Goal: Transaction & Acquisition: Book appointment/travel/reservation

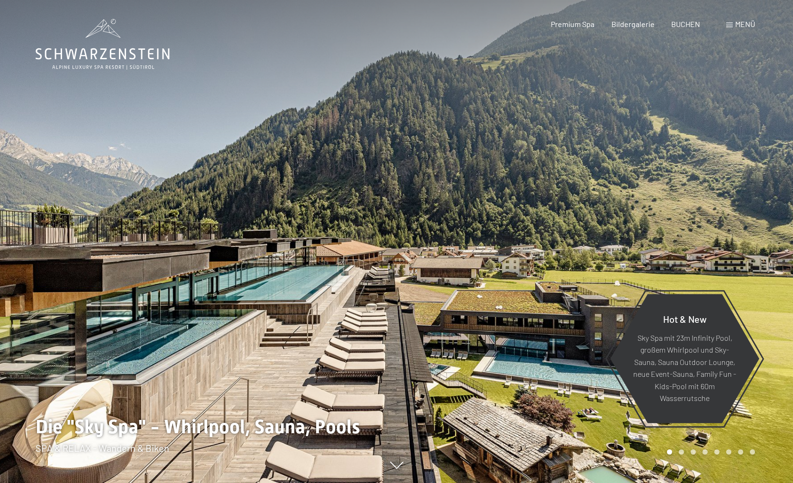
click at [745, 27] on span "Menü" at bounding box center [745, 23] width 20 height 9
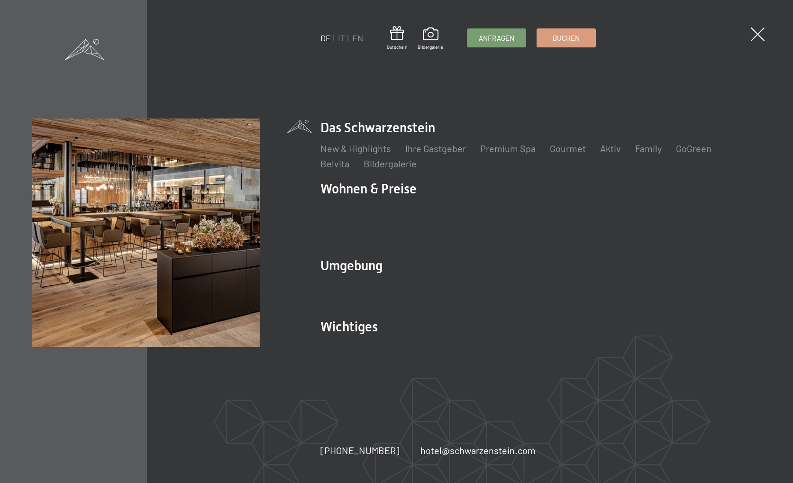
click at [352, 40] on li "EN" at bounding box center [357, 38] width 11 height 12
click at [338, 43] on link "IT" at bounding box center [341, 38] width 7 height 10
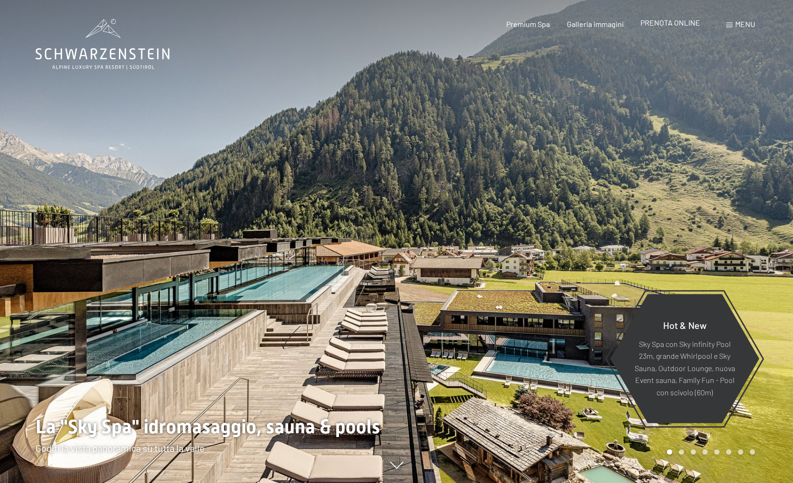
click at [663, 23] on span "PRENOTA ONLINE" at bounding box center [671, 22] width 60 height 9
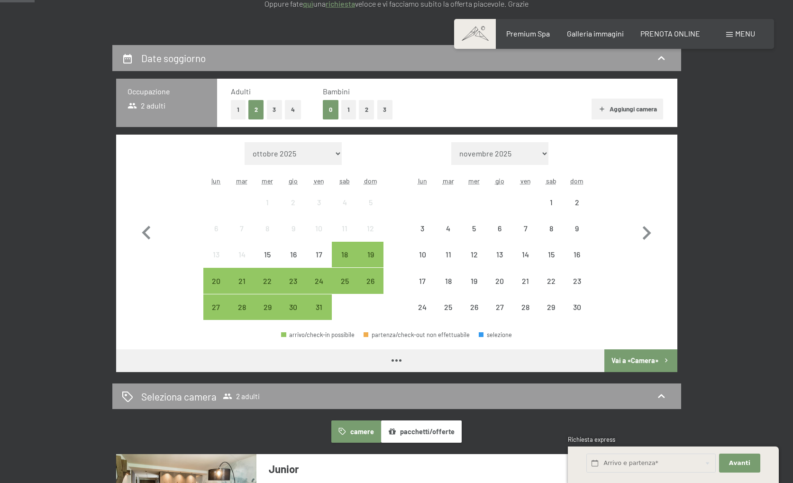
scroll to position [219, 0]
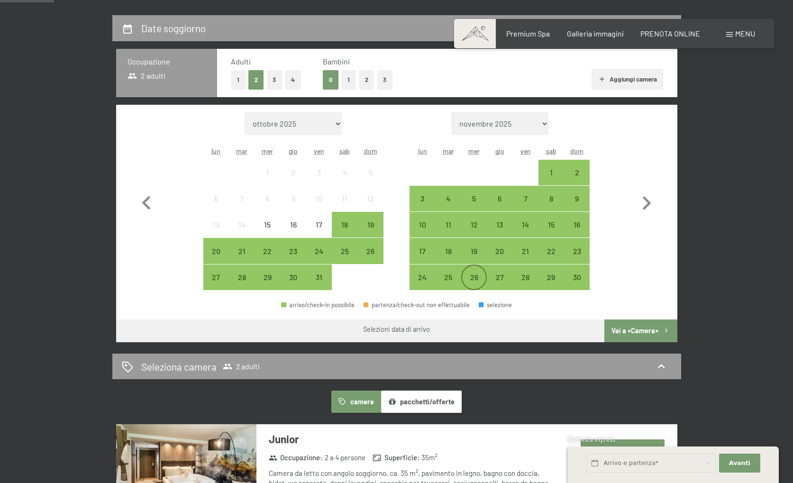
click at [484, 281] on div "26" at bounding box center [474, 286] width 24 height 24
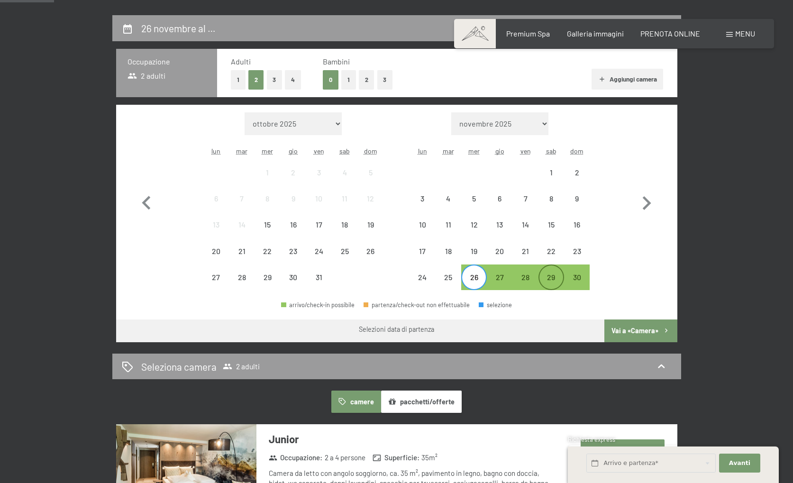
click at [541, 282] on div "29" at bounding box center [552, 286] width 24 height 24
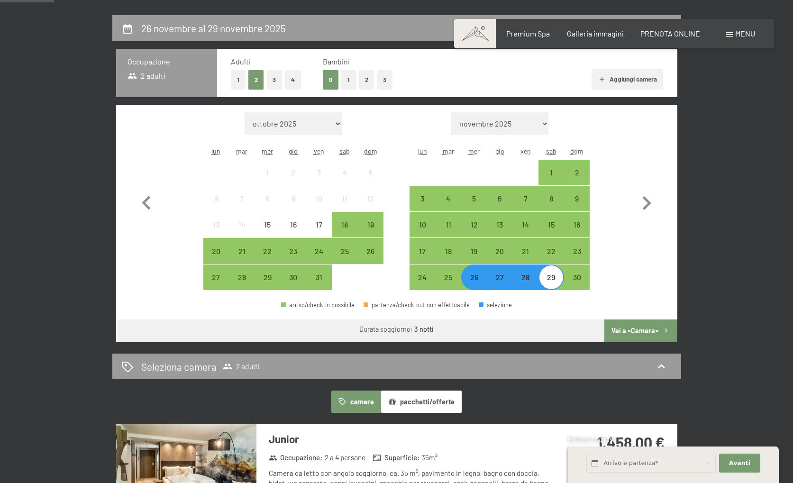
click at [646, 333] on button "Vai a «Camera»" at bounding box center [641, 331] width 73 height 23
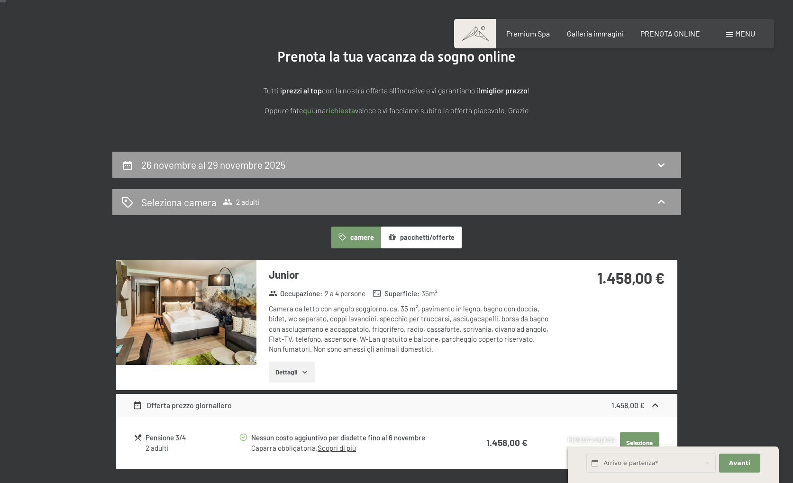
scroll to position [0, 0]
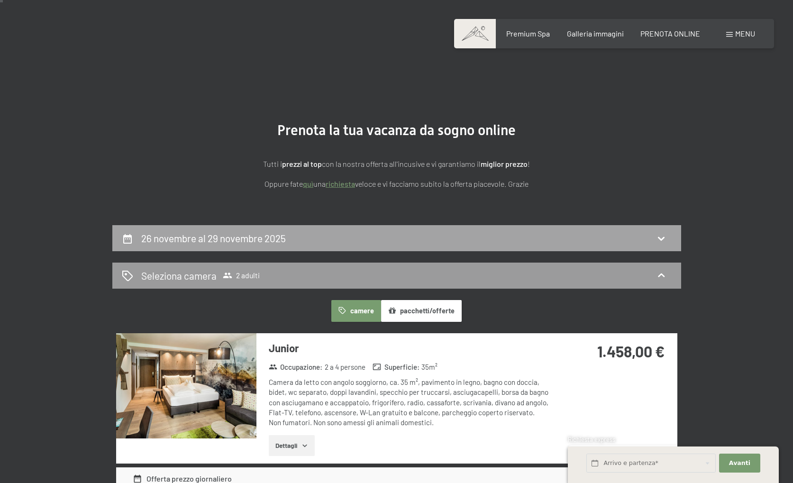
click at [556, 243] on div "26 novembre al 29 novembre 2025" at bounding box center [397, 238] width 550 height 14
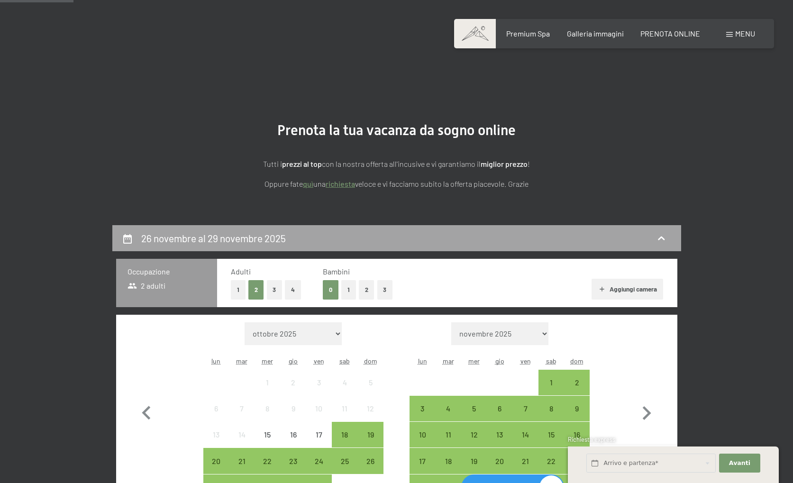
scroll to position [234, 0]
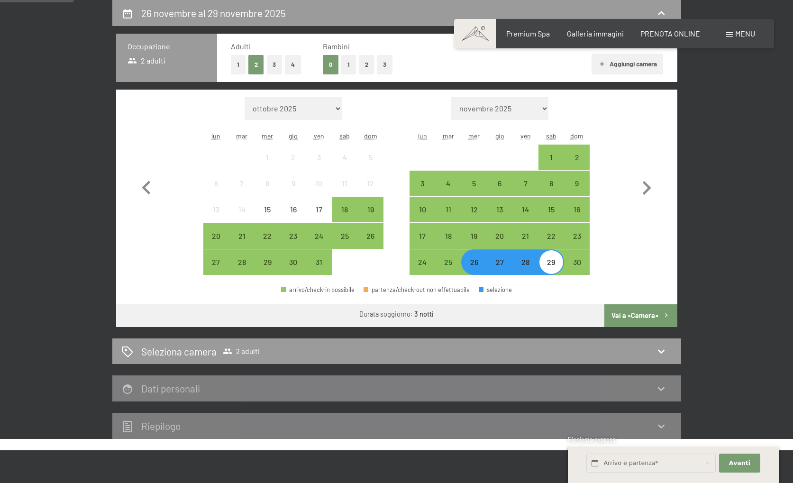
click at [479, 268] on div "26" at bounding box center [474, 270] width 24 height 24
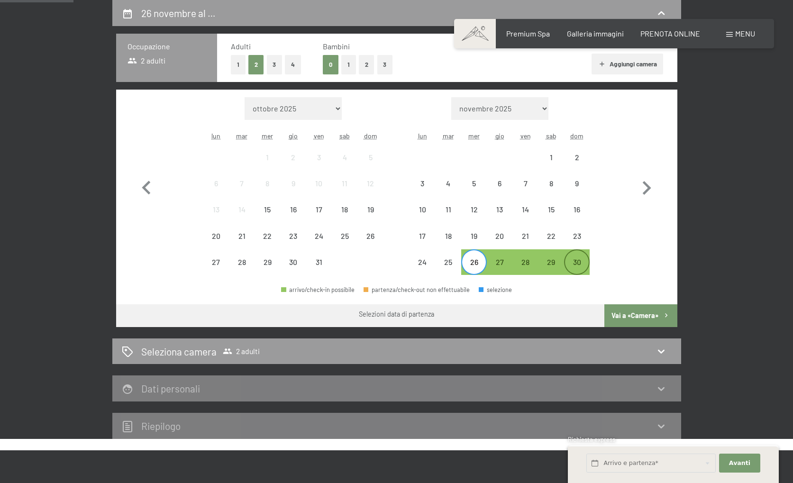
click at [582, 265] on div "30" at bounding box center [577, 270] width 24 height 24
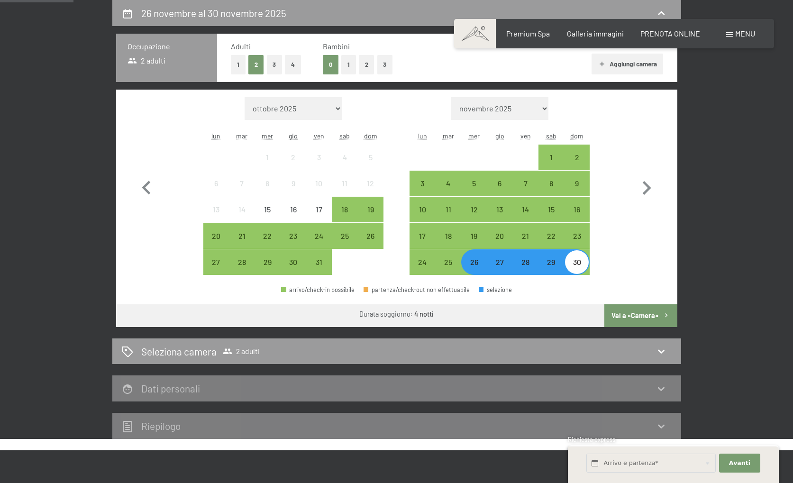
click at [352, 65] on button "1" at bounding box center [348, 64] width 15 height 19
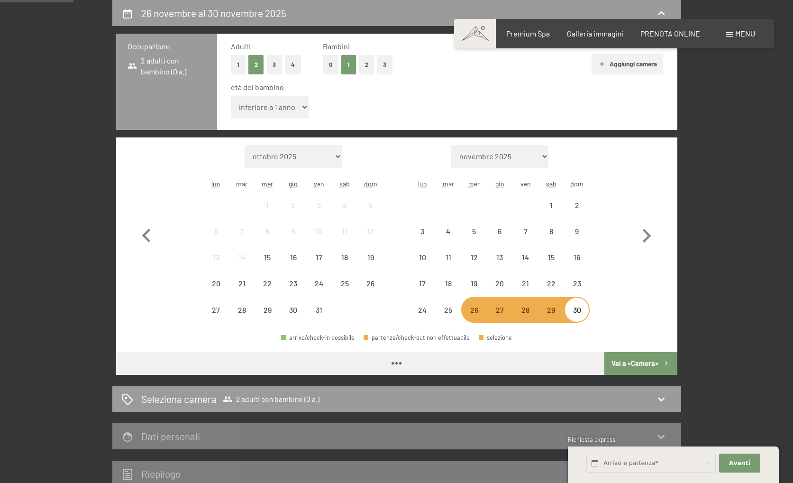
click at [280, 104] on select "inferiore a 1 anno 1 anno 2 anni 3 anni 4 anni 5 anni 6 anni 7 anni 8 anni 9 an…" at bounding box center [270, 107] width 78 height 23
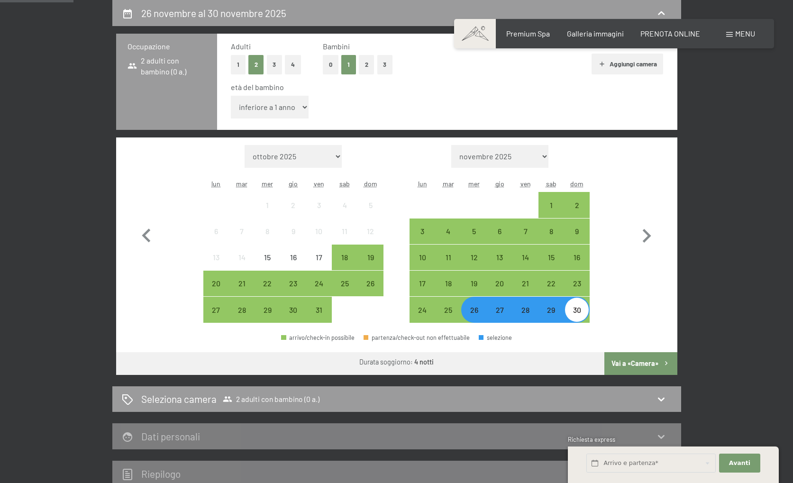
select select "2"
click at [231, 96] on select "inferiore a 1 anno 1 anno 2 anni 3 anni 4 anni 5 anni 6 anni 7 anni 8 anni 9 an…" at bounding box center [270, 107] width 78 height 23
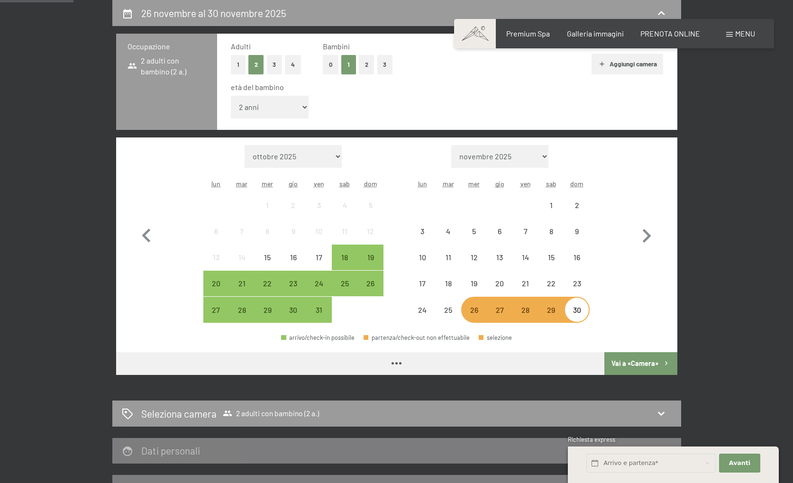
click at [634, 359] on button "Vai a «Camera»" at bounding box center [641, 363] width 73 height 23
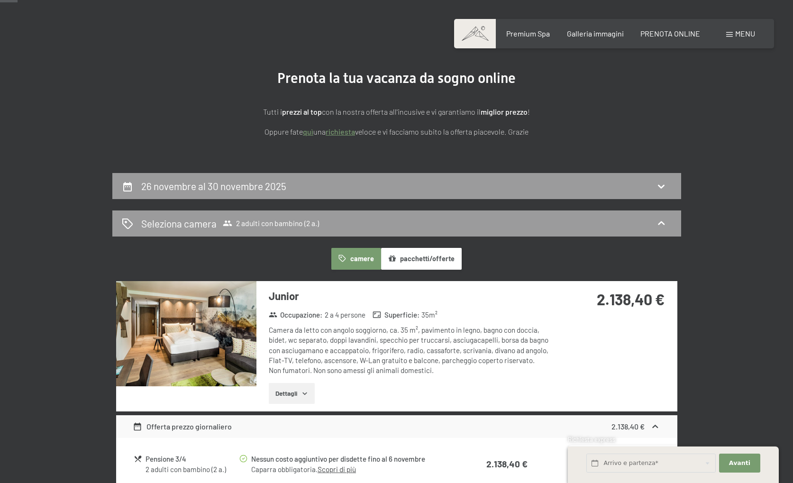
click at [542, 185] on div "26 novembre al 30 novembre 2025" at bounding box center [397, 186] width 550 height 14
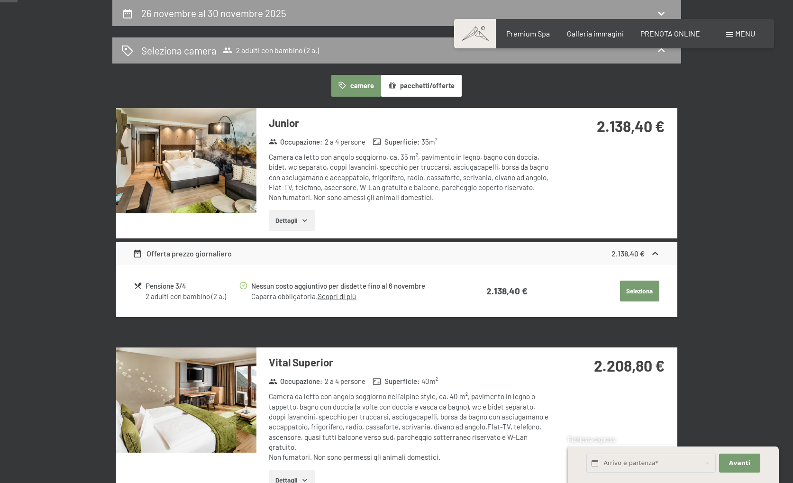
select select "2"
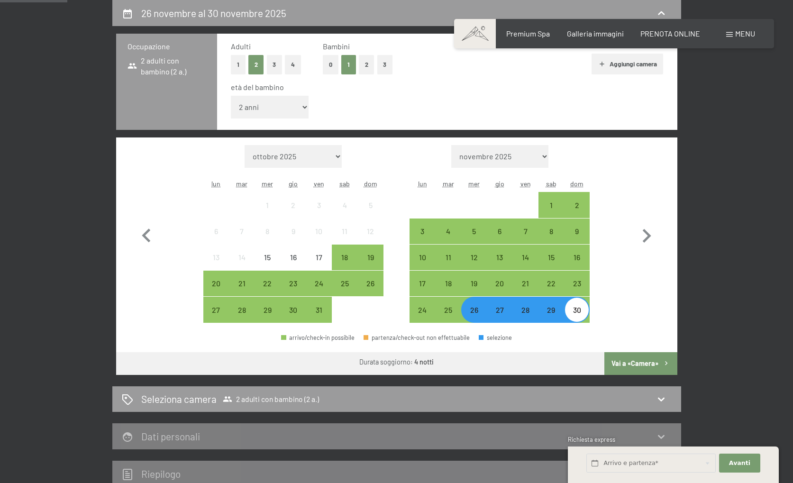
click at [483, 314] on div "26" at bounding box center [474, 318] width 24 height 24
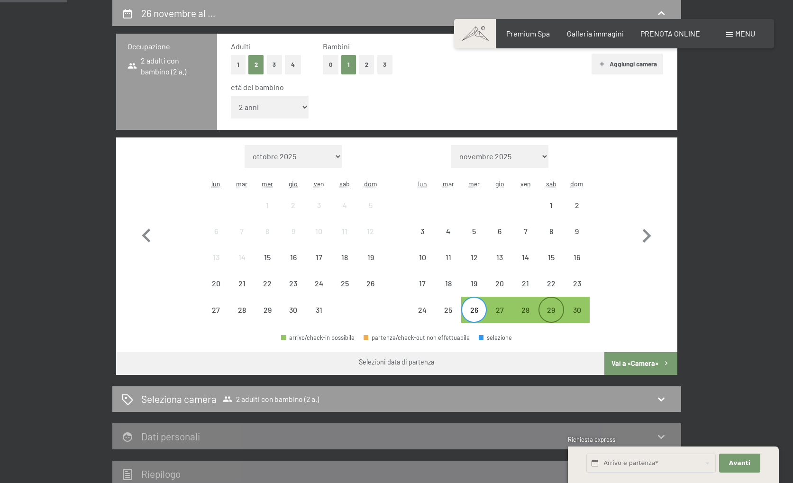
click at [549, 312] on div "29" at bounding box center [552, 318] width 24 height 24
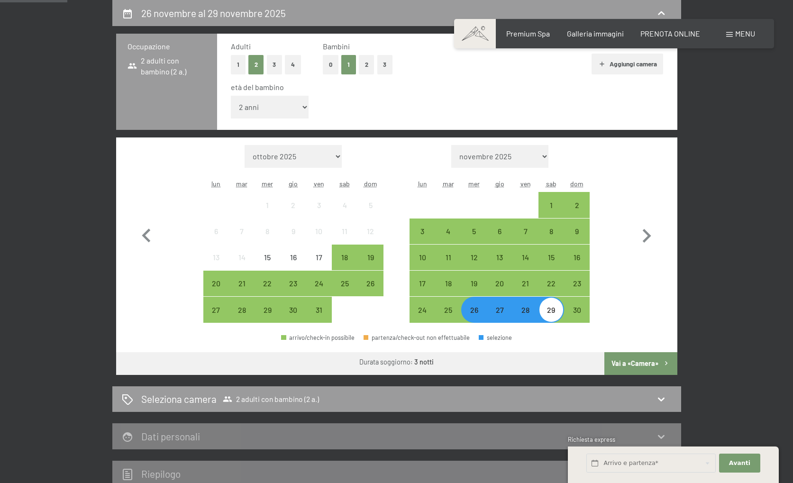
click at [650, 367] on button "Vai a «Camera»" at bounding box center [641, 363] width 73 height 23
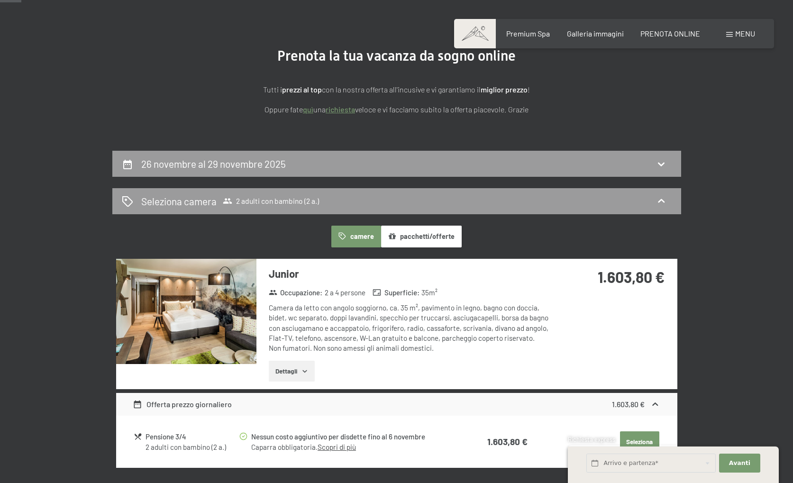
scroll to position [0, 0]
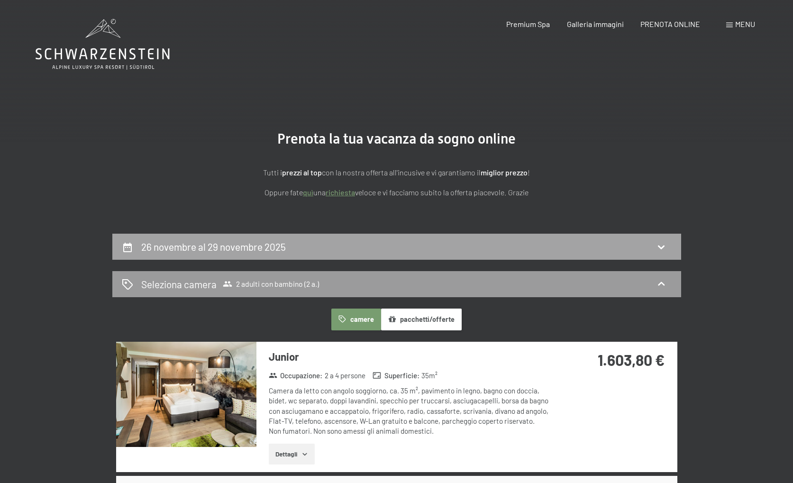
click at [556, 237] on div "26 novembre al 29 novembre 2025" at bounding box center [396, 247] width 569 height 26
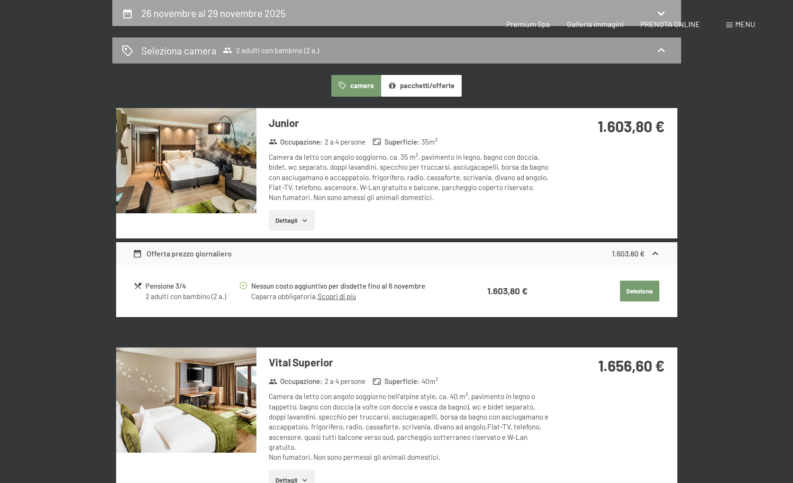
select select "2"
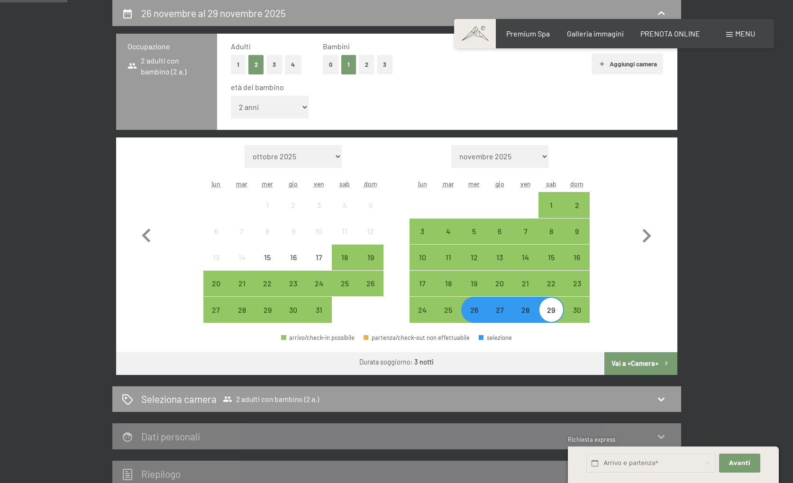
click at [498, 316] on div "27" at bounding box center [500, 318] width 24 height 24
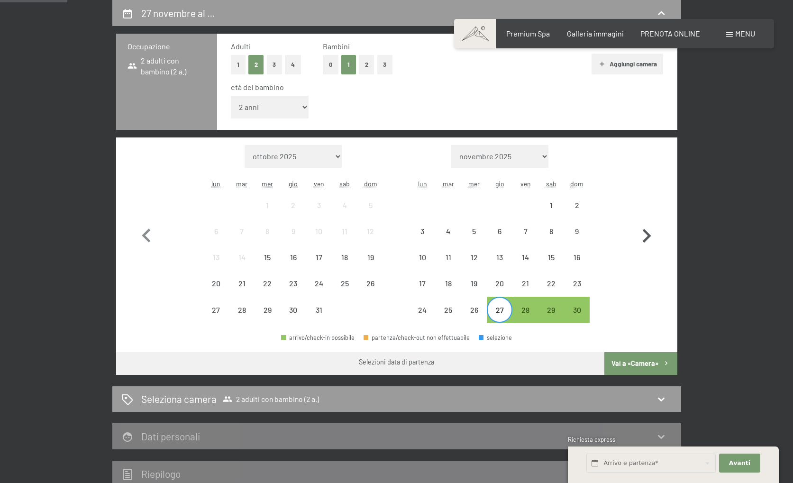
click at [645, 235] on icon "button" at bounding box center [646, 235] width 27 height 27
select select "[DATE]"
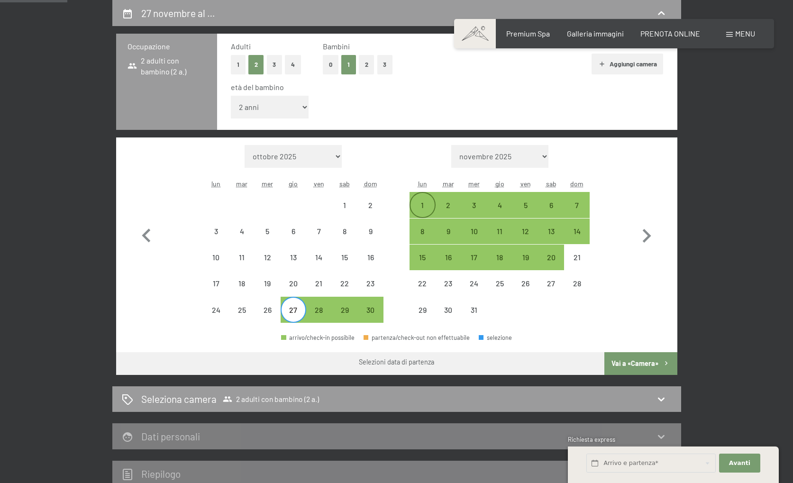
click at [428, 207] on div "1" at bounding box center [423, 214] width 24 height 24
select select "[DATE]"
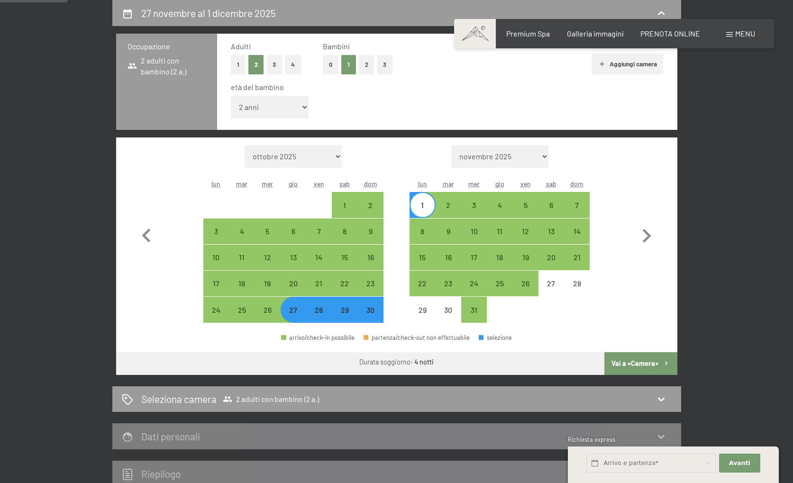
click at [633, 358] on button "Vai a «Camera»" at bounding box center [641, 363] width 73 height 23
select select "[DATE]"
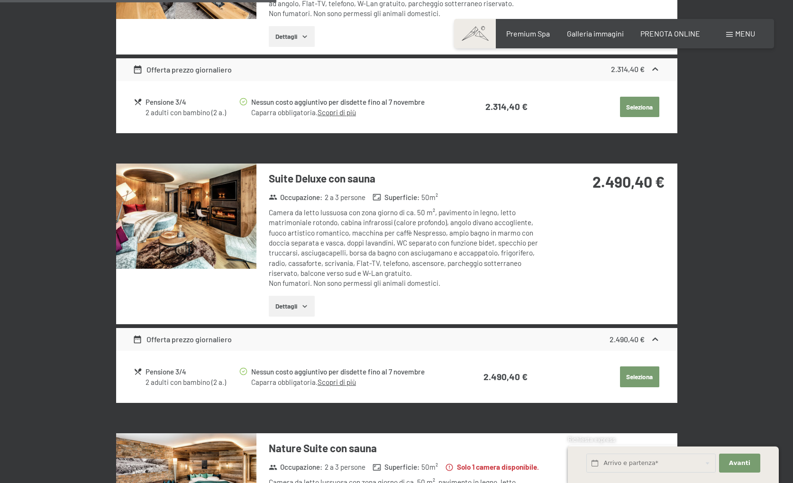
scroll to position [967, 0]
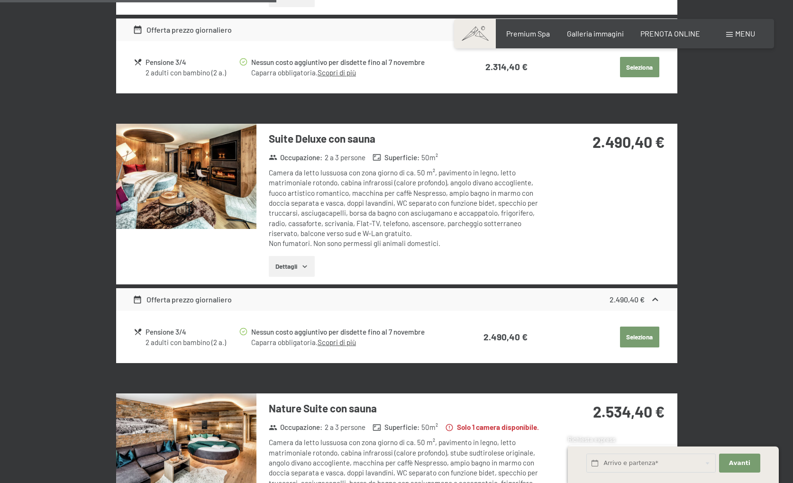
click at [290, 273] on button "Dettagli" at bounding box center [292, 266] width 46 height 21
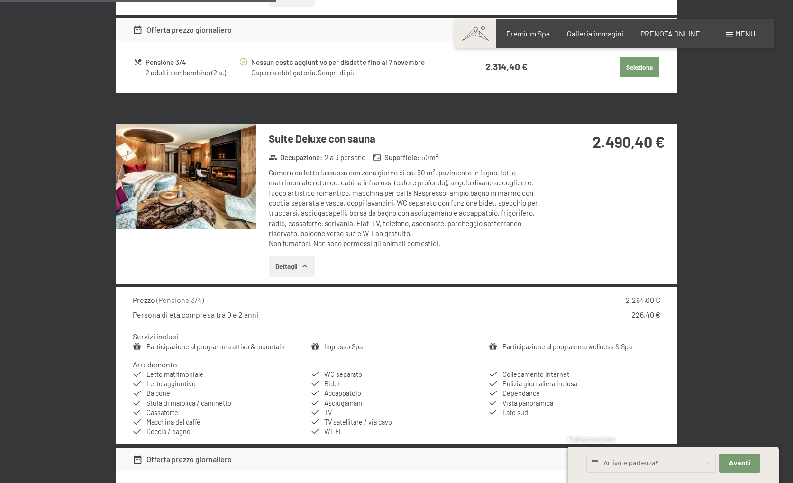
click at [214, 197] on img at bounding box center [186, 176] width 140 height 105
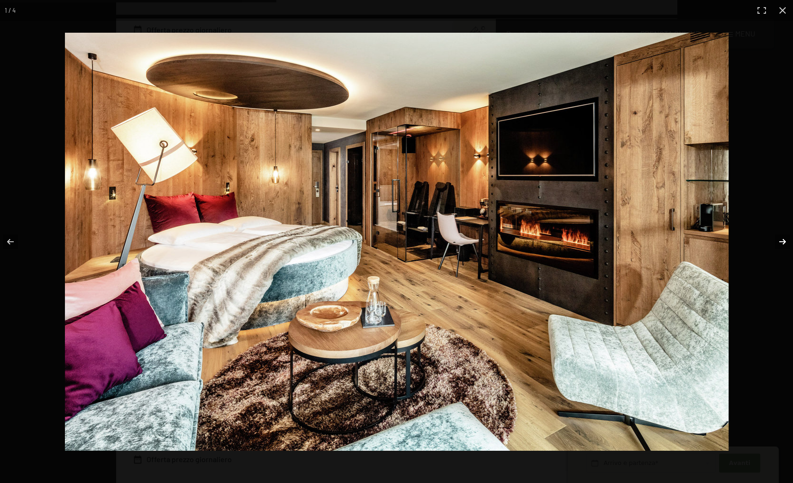
click at [784, 241] on button "button" at bounding box center [776, 241] width 33 height 47
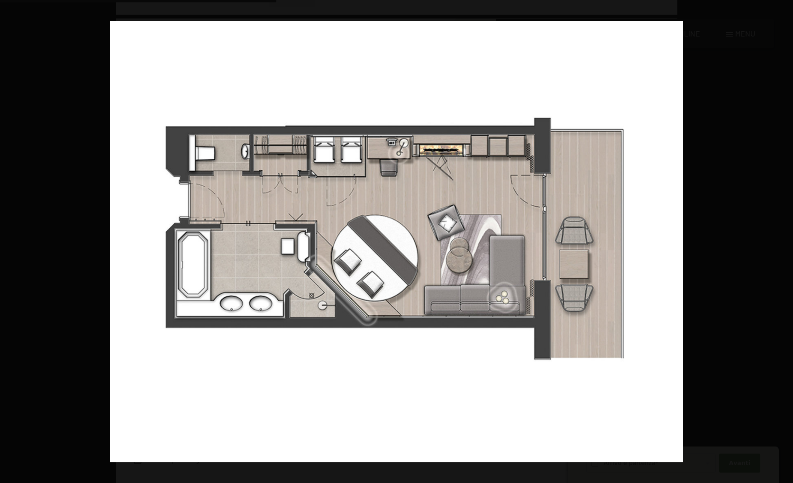
click at [784, 241] on button "button" at bounding box center [776, 241] width 33 height 47
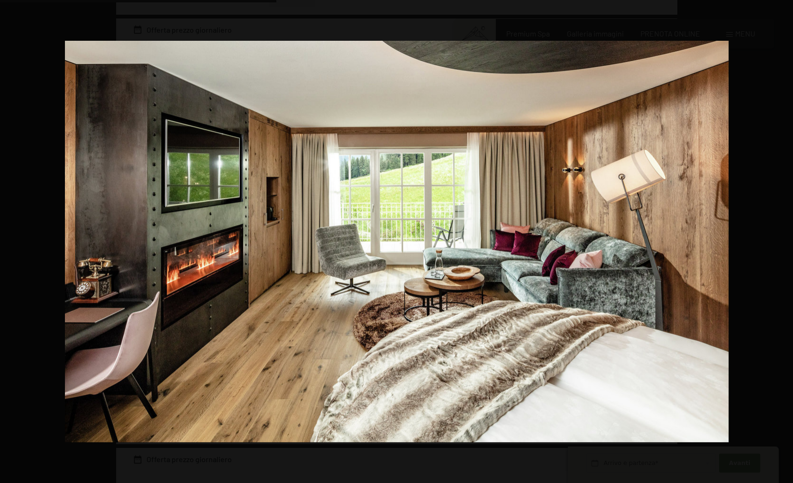
click at [784, 241] on button "button" at bounding box center [776, 241] width 33 height 47
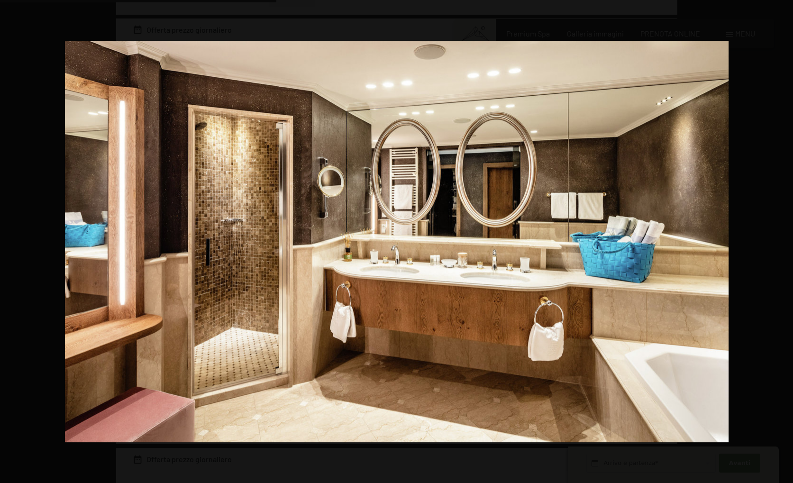
click at [784, 241] on button "button" at bounding box center [776, 241] width 33 height 47
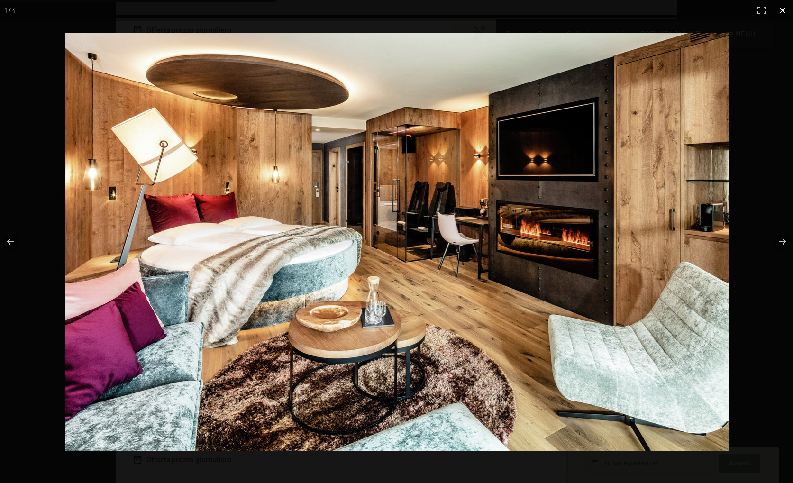
click at [765, 58] on div at bounding box center [440, 262] width 751 height 458
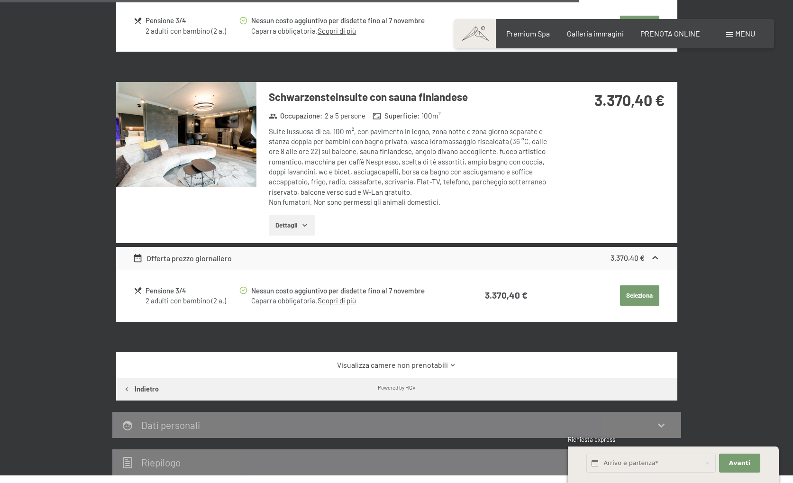
scroll to position [2120, 0]
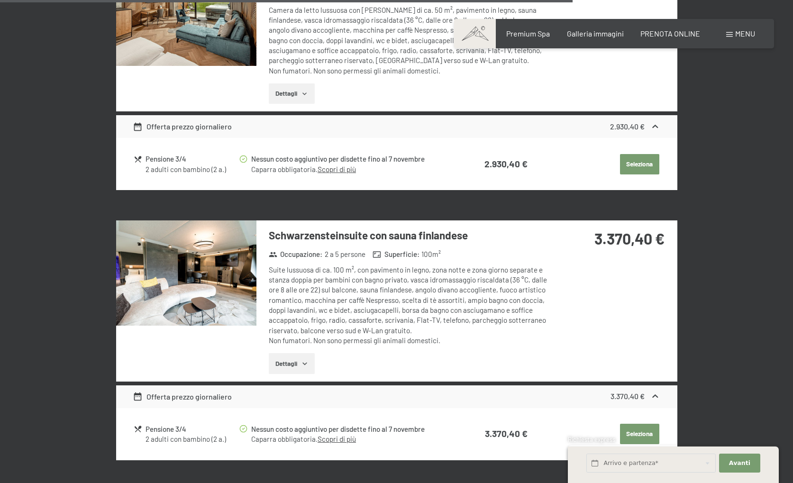
click at [207, 238] on img at bounding box center [186, 272] width 140 height 105
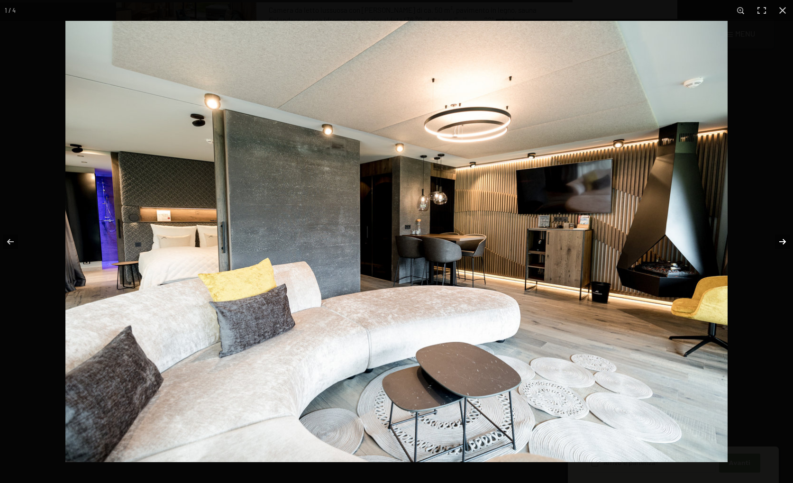
click at [786, 243] on button "button" at bounding box center [776, 241] width 33 height 47
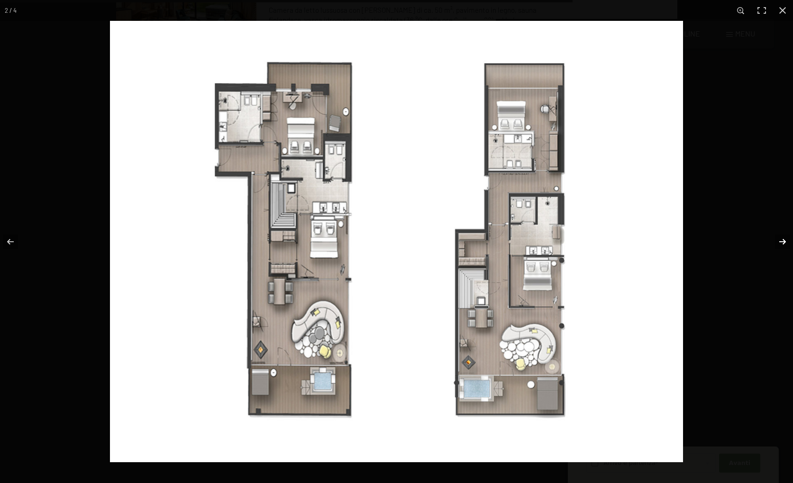
click at [786, 243] on button "button" at bounding box center [776, 241] width 33 height 47
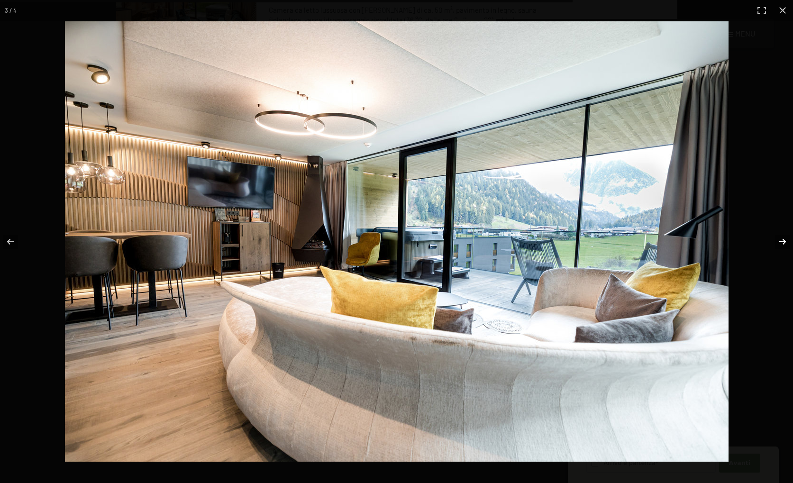
click at [786, 243] on button "button" at bounding box center [776, 241] width 33 height 47
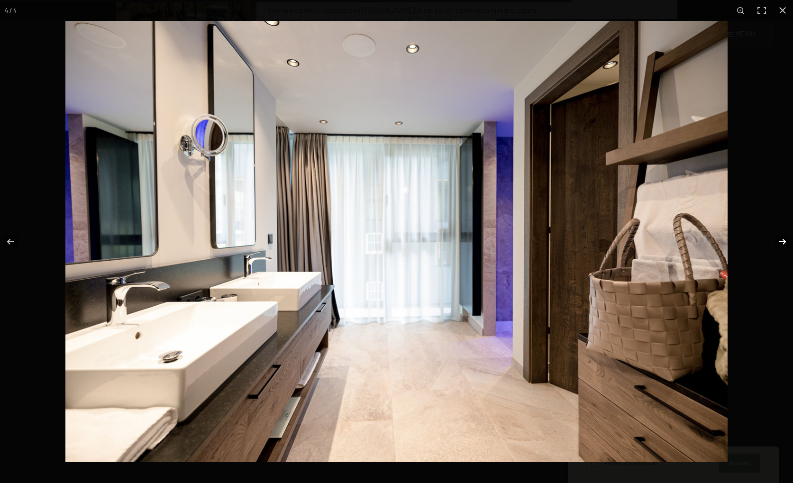
click at [786, 243] on button "button" at bounding box center [776, 241] width 33 height 47
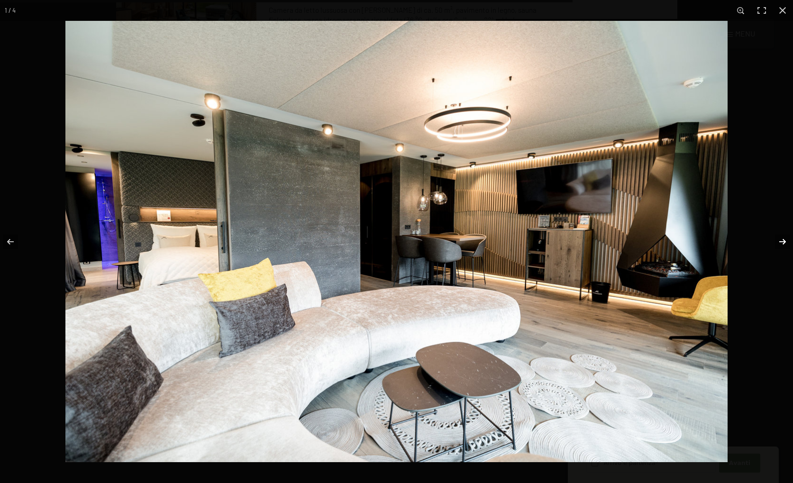
click at [786, 243] on button "button" at bounding box center [776, 241] width 33 height 47
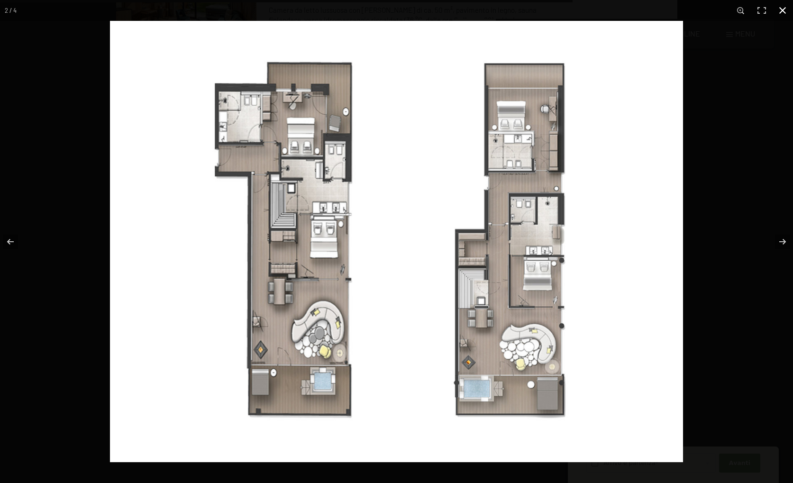
click at [786, 10] on button "button" at bounding box center [782, 10] width 21 height 21
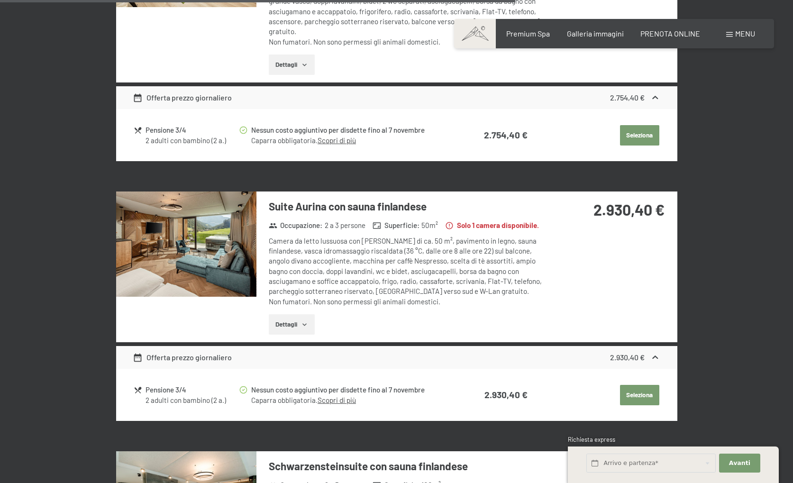
scroll to position [1878, 0]
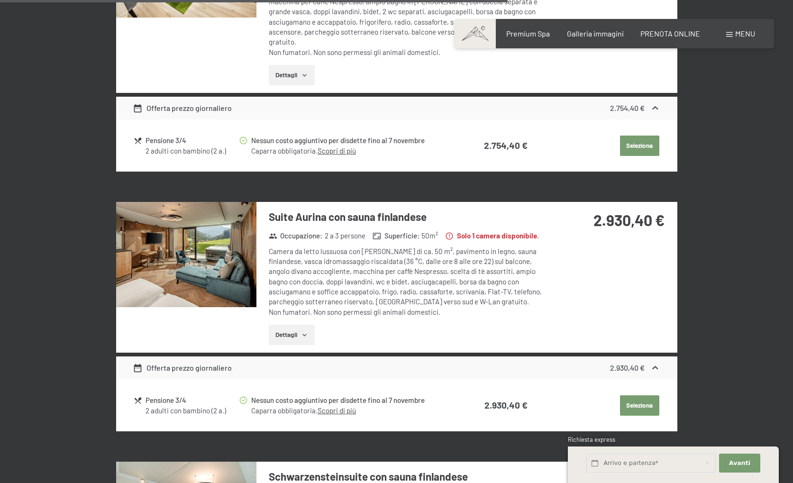
click at [222, 269] on img at bounding box center [186, 254] width 140 height 105
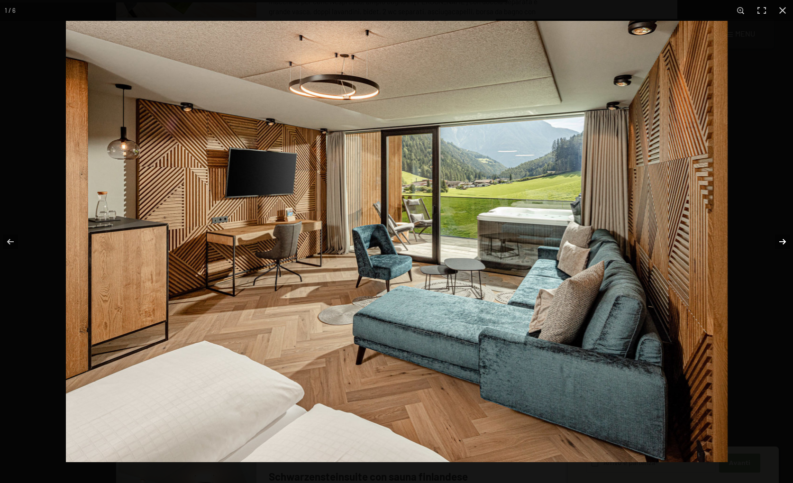
click at [783, 241] on button "button" at bounding box center [776, 241] width 33 height 47
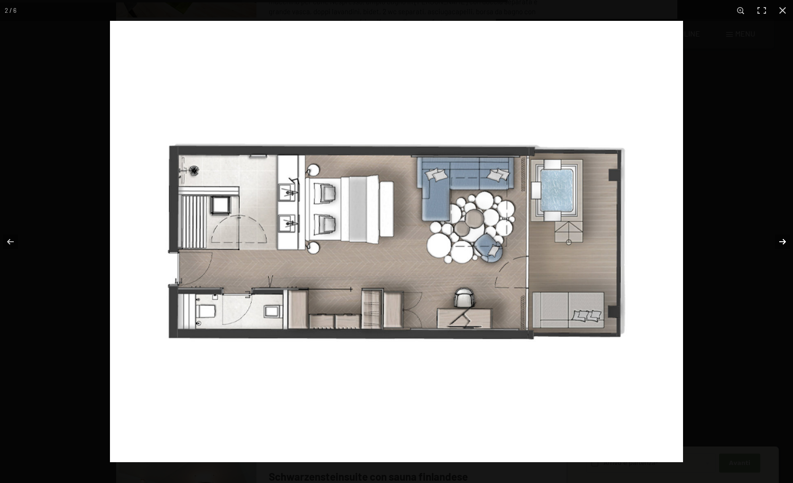
click at [783, 241] on button "button" at bounding box center [776, 241] width 33 height 47
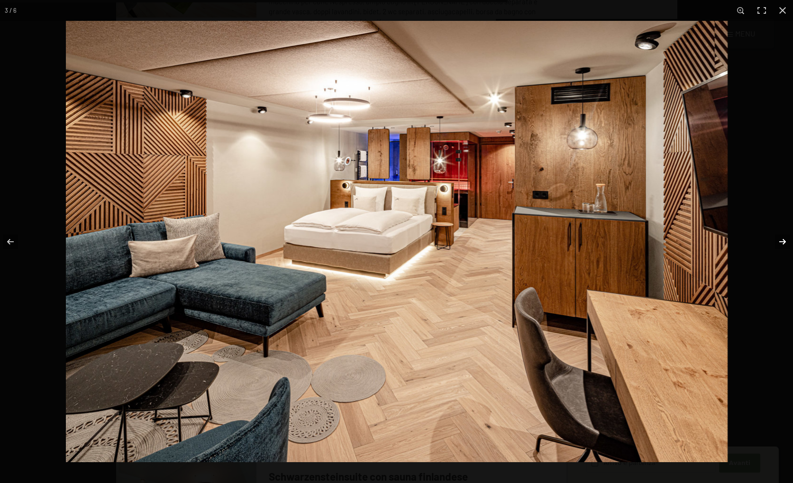
click at [783, 241] on button "button" at bounding box center [776, 241] width 33 height 47
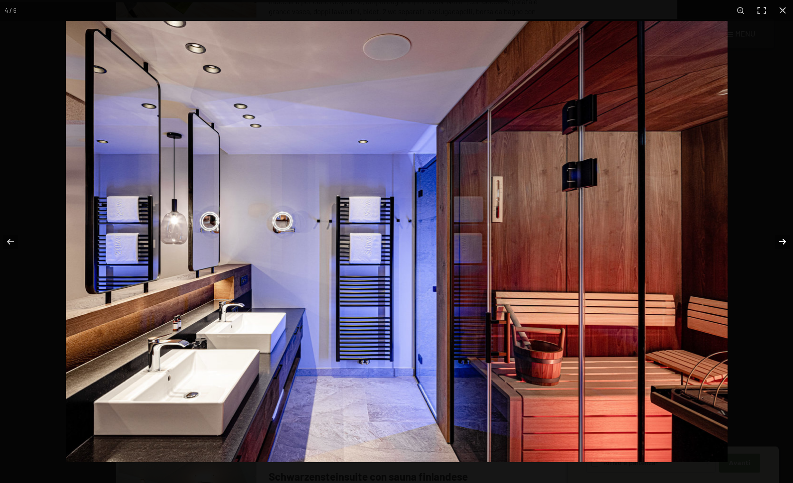
click at [783, 241] on button "button" at bounding box center [776, 241] width 33 height 47
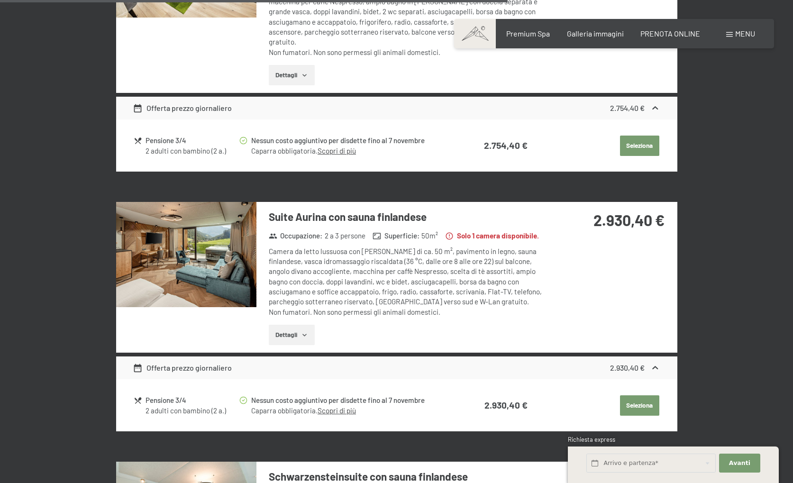
click at [0, 0] on button "button" at bounding box center [0, 0] width 0 height 0
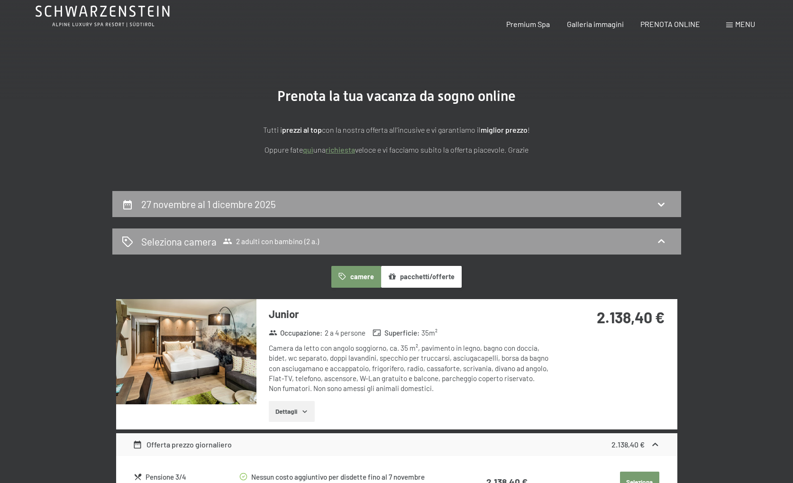
scroll to position [0, 0]
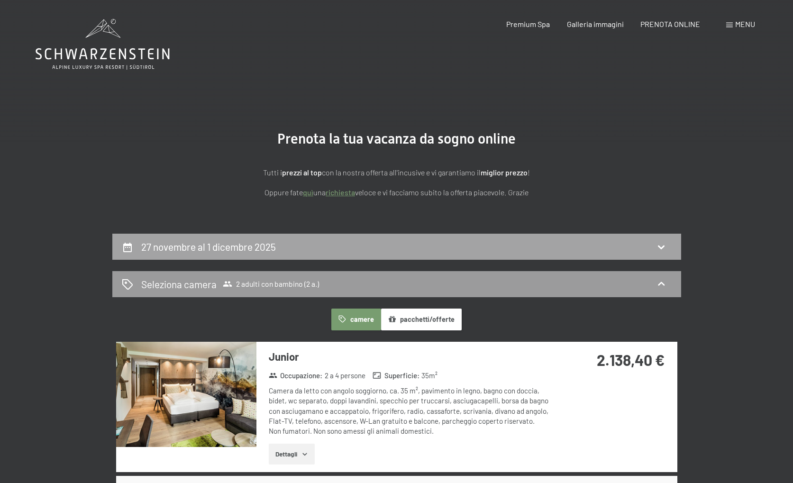
click at [456, 249] on div "27 novembre al 1 dicembre 2025" at bounding box center [397, 247] width 550 height 14
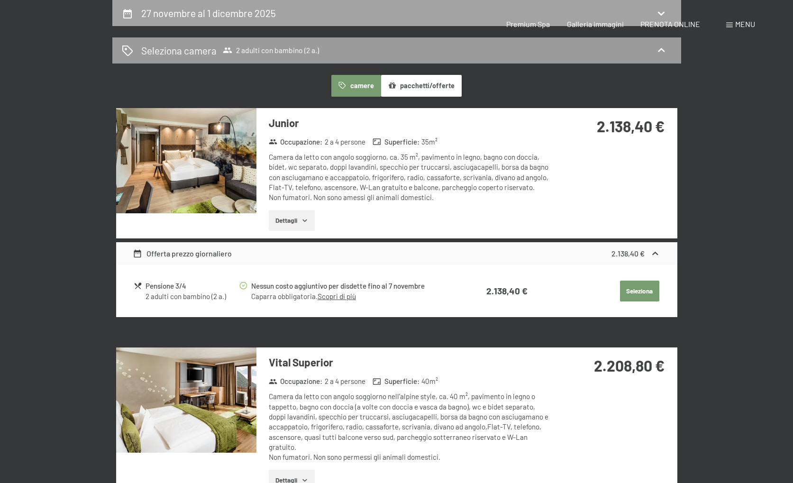
select select "2"
select select "[DATE]"
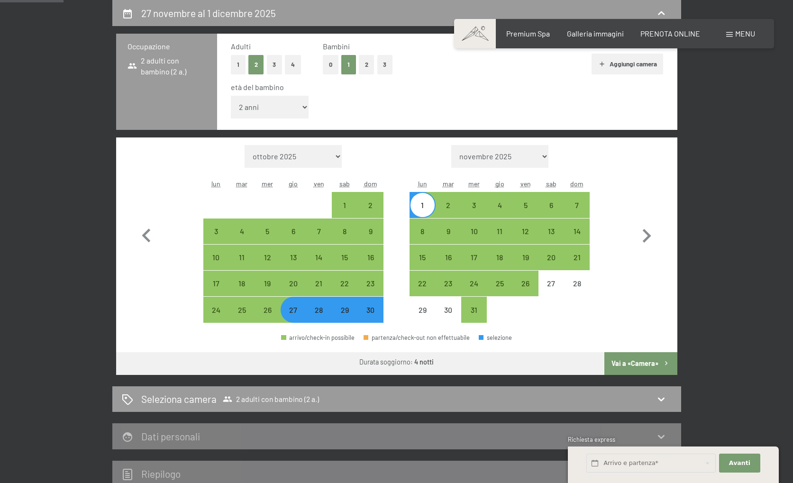
click at [296, 311] on div "27" at bounding box center [294, 318] width 24 height 24
select select "[DATE]"
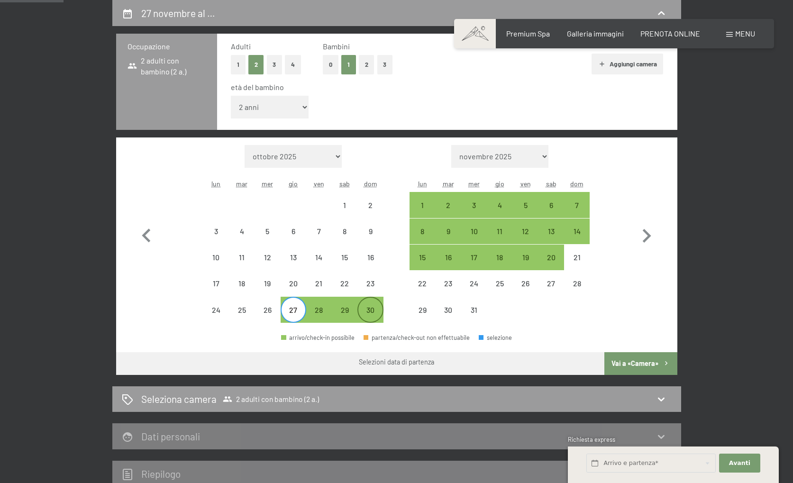
click at [375, 314] on div "30" at bounding box center [370, 318] width 24 height 24
select select "[DATE]"
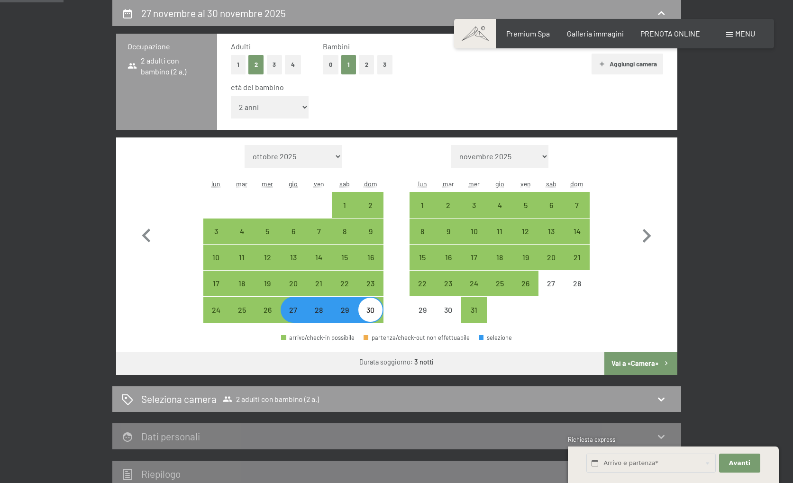
click at [626, 358] on button "Vai a «Camera»" at bounding box center [641, 363] width 73 height 23
select select "[DATE]"
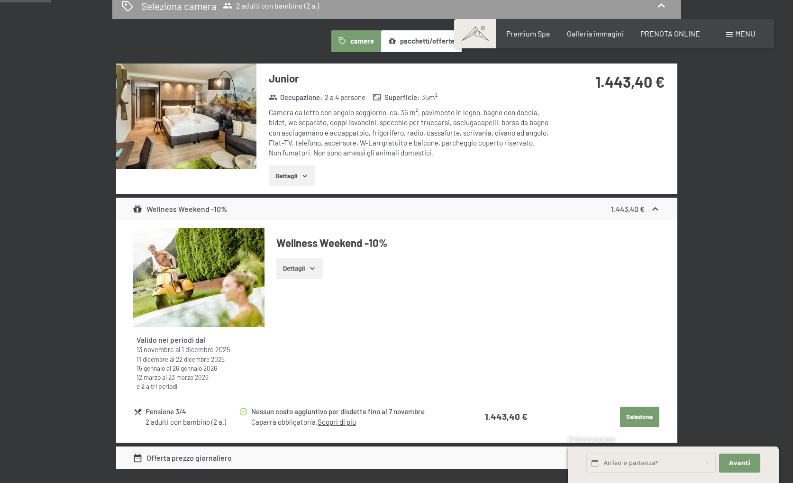
scroll to position [327, 0]
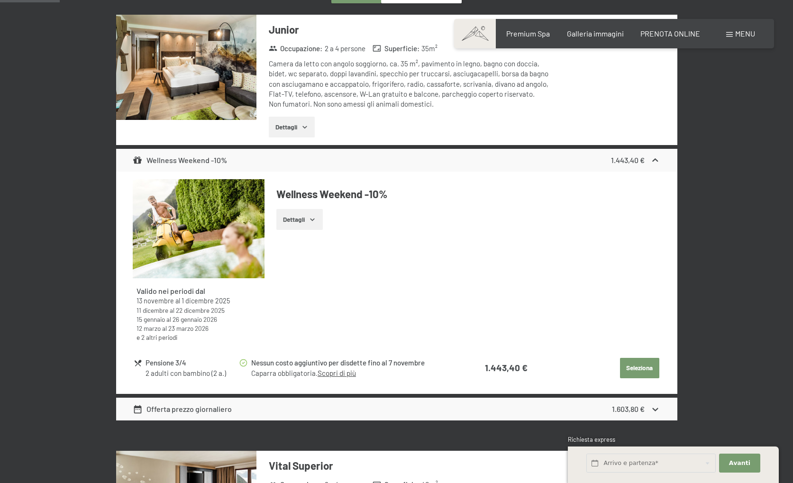
drag, startPoint x: 655, startPoint y: 160, endPoint x: 652, endPoint y: 165, distance: 5.7
click at [654, 160] on icon at bounding box center [655, 161] width 10 height 10
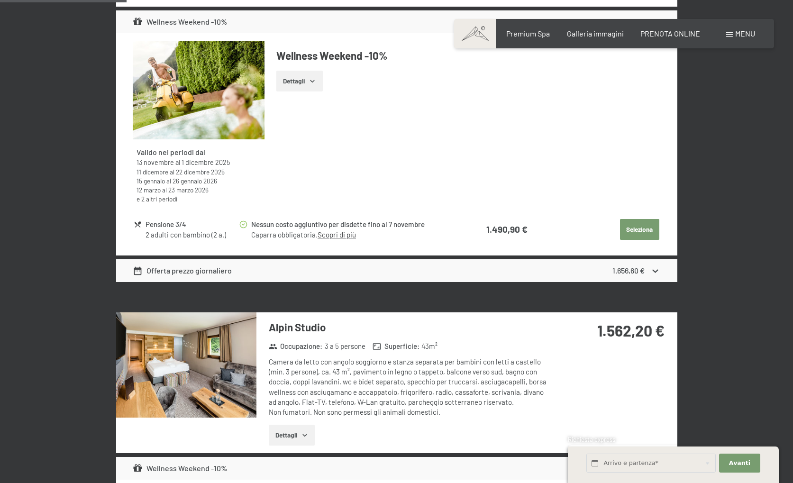
scroll to position [734, 0]
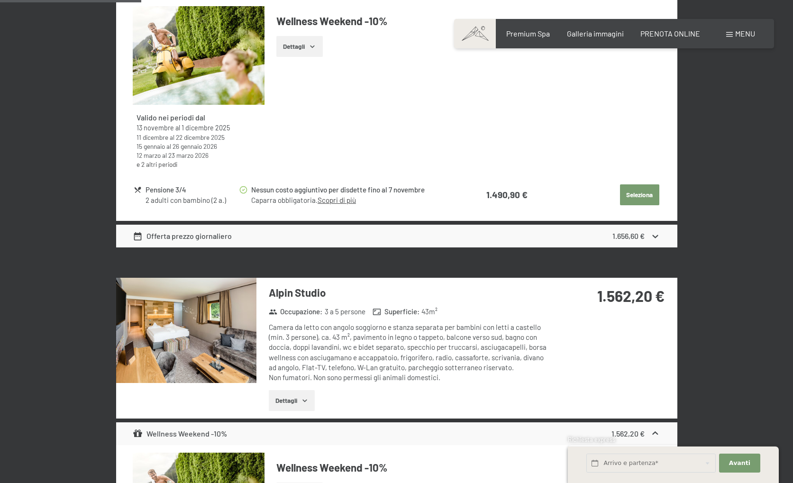
click at [166, 339] on img at bounding box center [186, 330] width 140 height 105
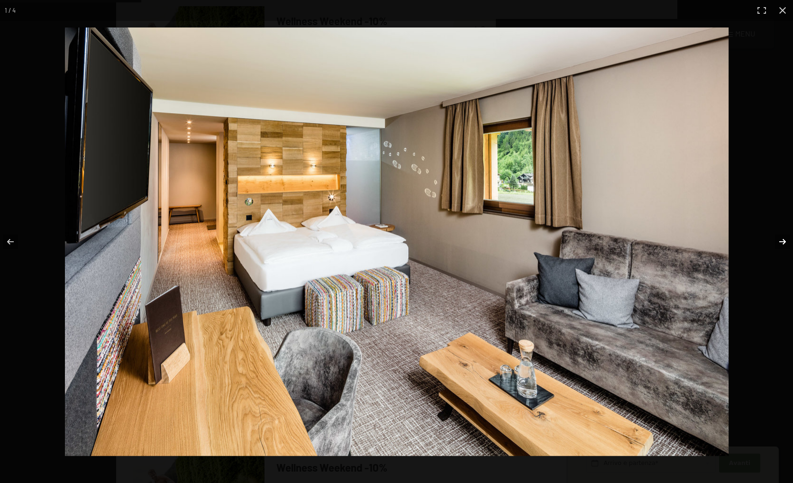
click at [785, 242] on button "button" at bounding box center [776, 241] width 33 height 47
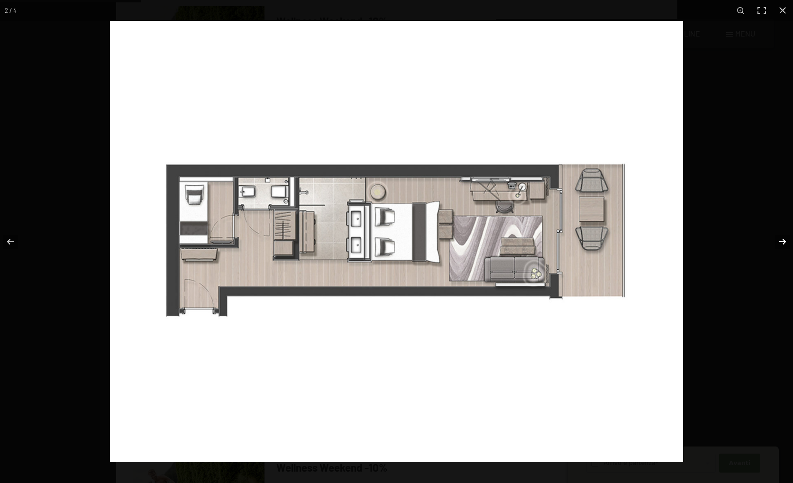
click at [785, 242] on button "button" at bounding box center [776, 241] width 33 height 47
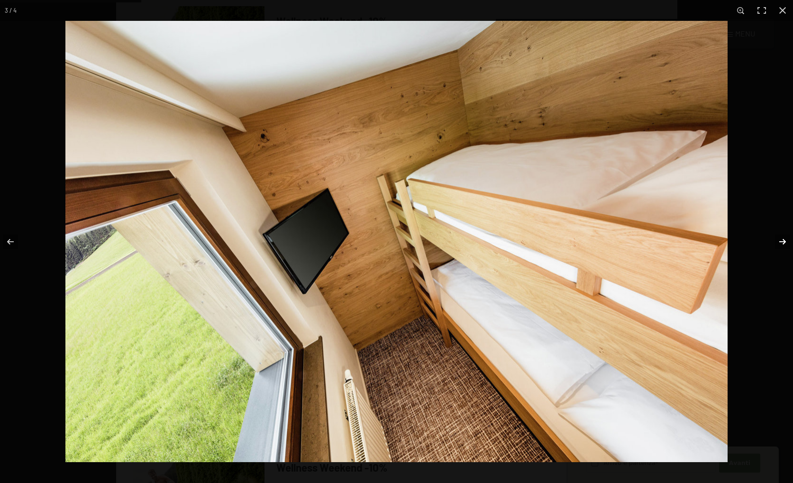
click at [785, 242] on button "button" at bounding box center [776, 241] width 33 height 47
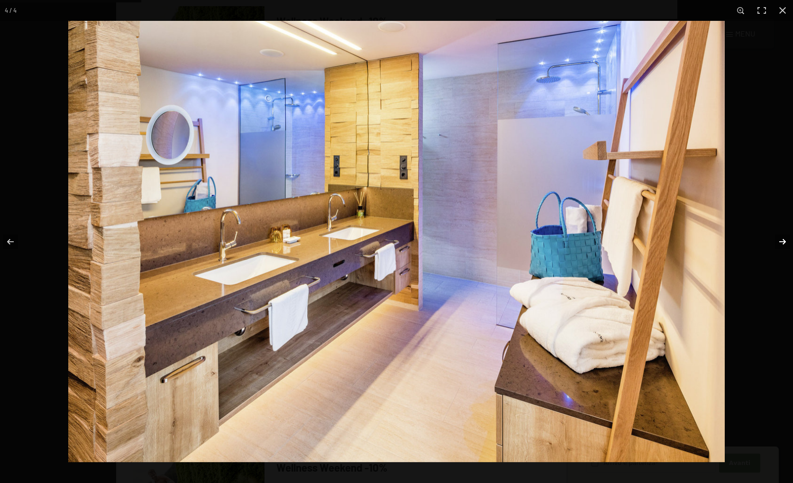
click at [785, 242] on button "button" at bounding box center [776, 241] width 33 height 47
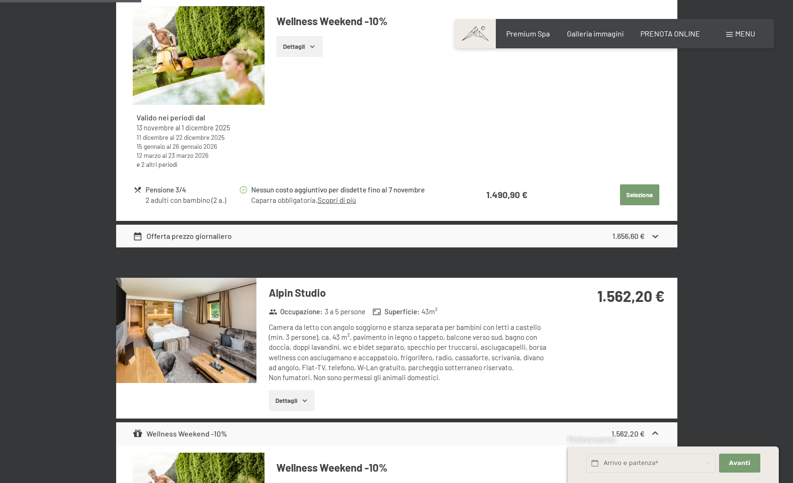
click at [0, 0] on button "button" at bounding box center [0, 0] width 0 height 0
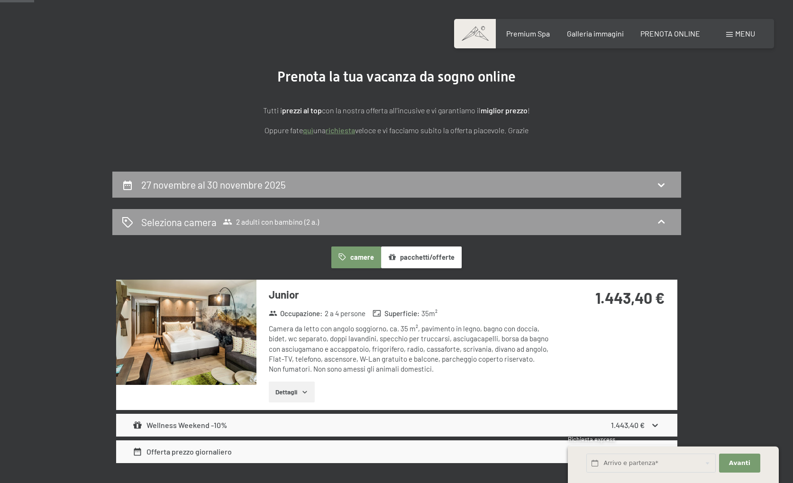
scroll to position [239, 0]
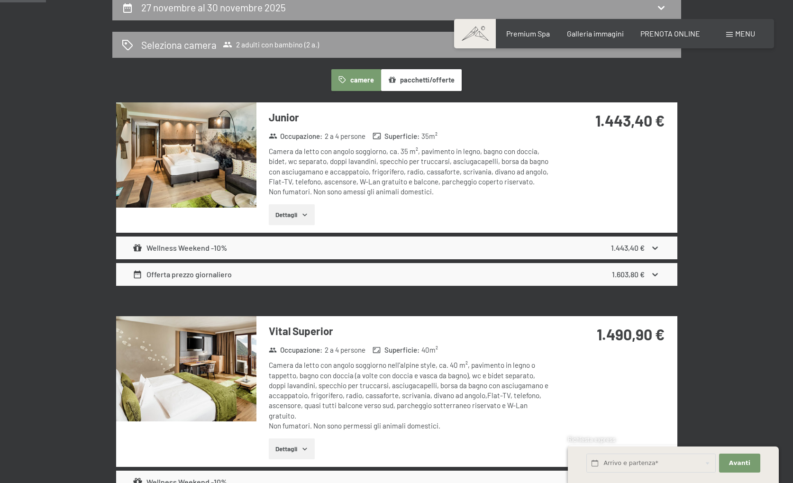
click at [489, 277] on div "Offerta prezzo giornaliero 1.603,80 €" at bounding box center [396, 274] width 561 height 23
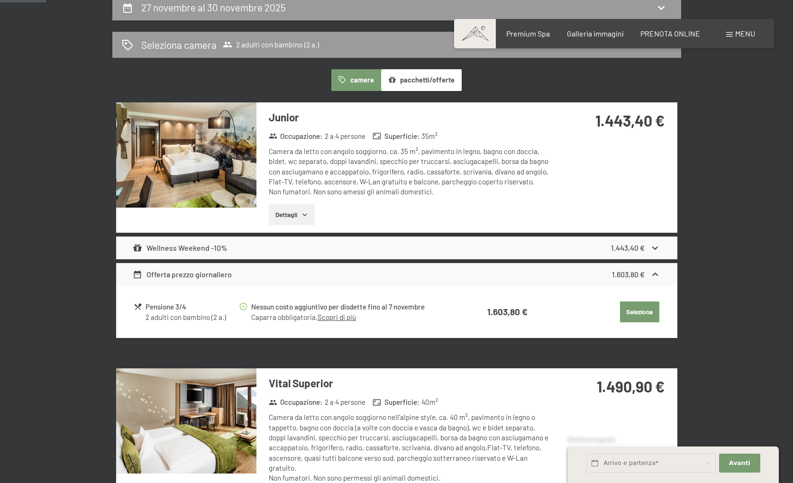
click at [490, 254] on div "Wellness Weekend -10% 1.443,40 €" at bounding box center [396, 248] width 561 height 23
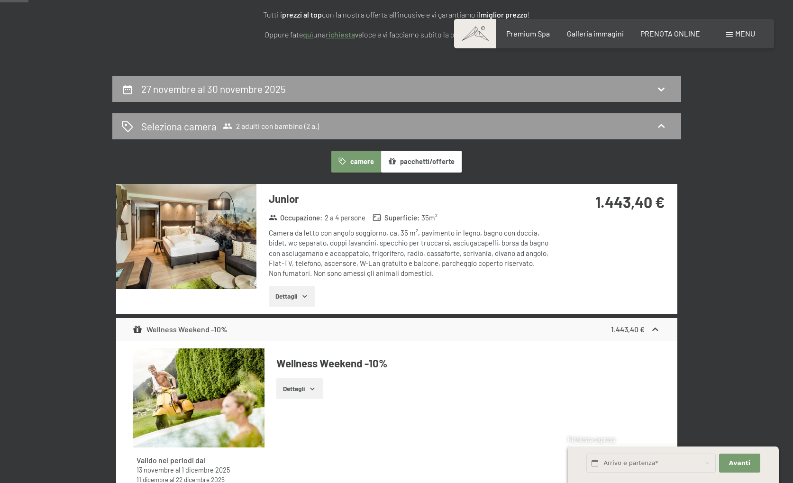
scroll to position [159, 0]
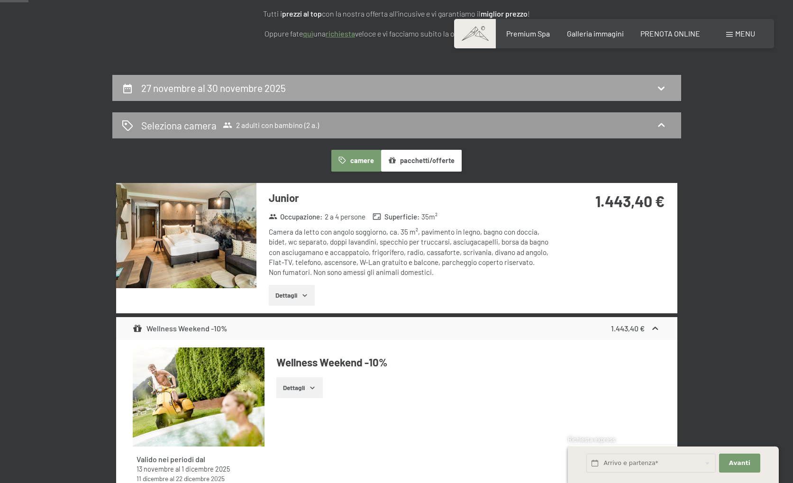
click at [462, 92] on div "27 novembre al 30 novembre 2025" at bounding box center [397, 88] width 550 height 14
select select "2"
select select "[DATE]"
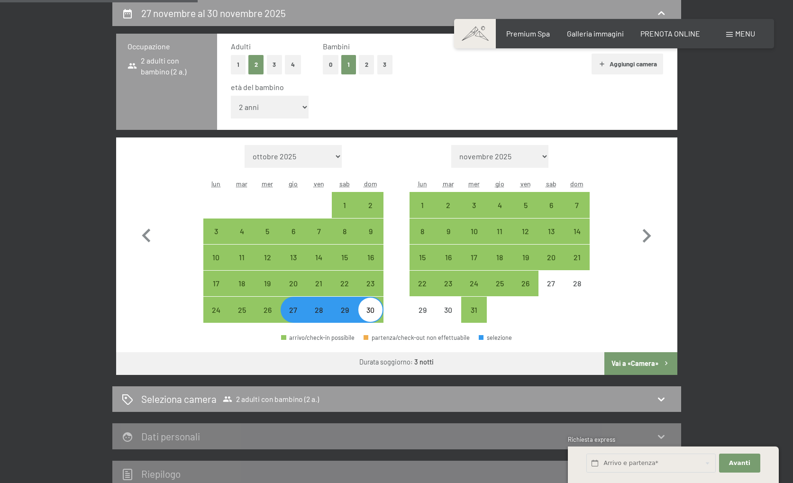
scroll to position [226, 0]
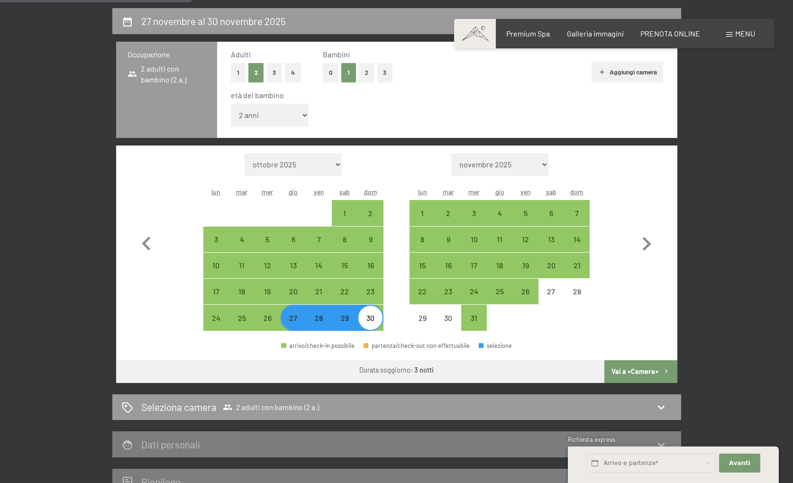
click at [641, 375] on button "Vai a «Camera»" at bounding box center [641, 371] width 73 height 23
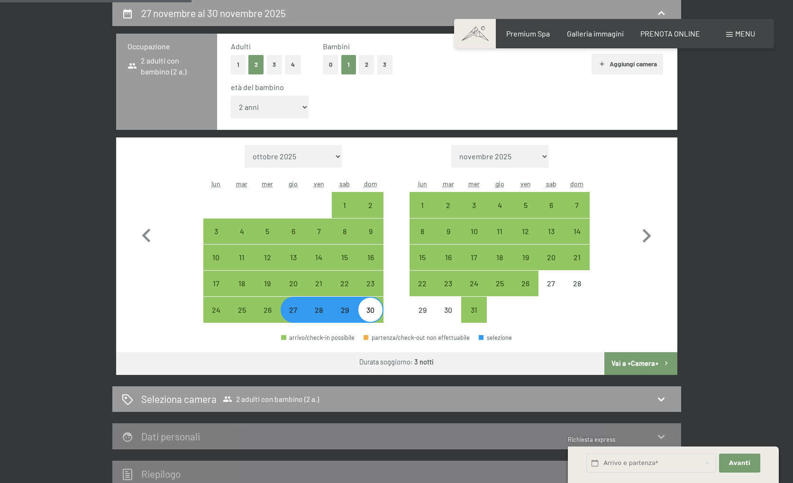
select select "[DATE]"
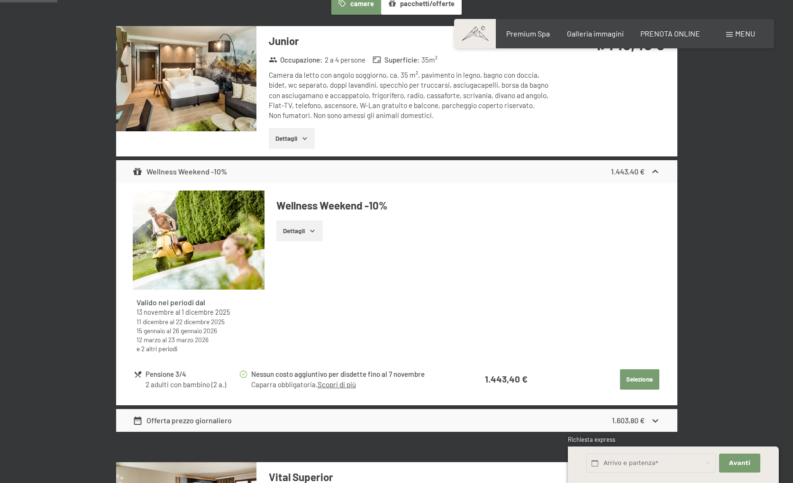
click at [641, 375] on button "Seleziona" at bounding box center [639, 379] width 39 height 21
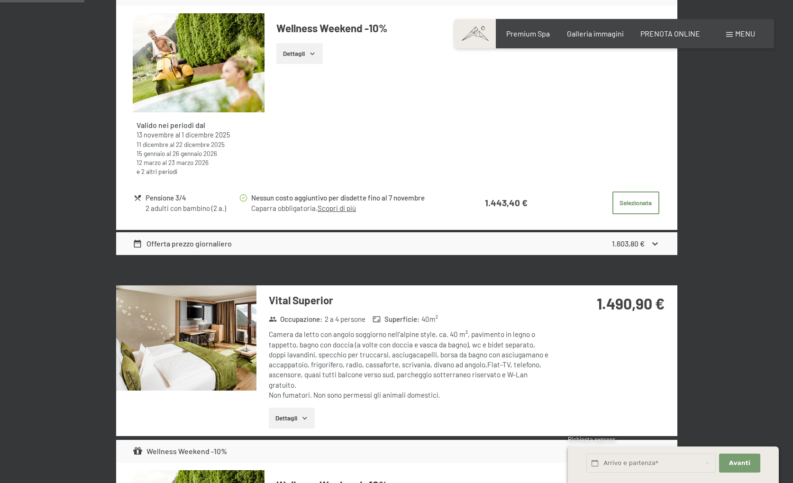
scroll to position [514, 0]
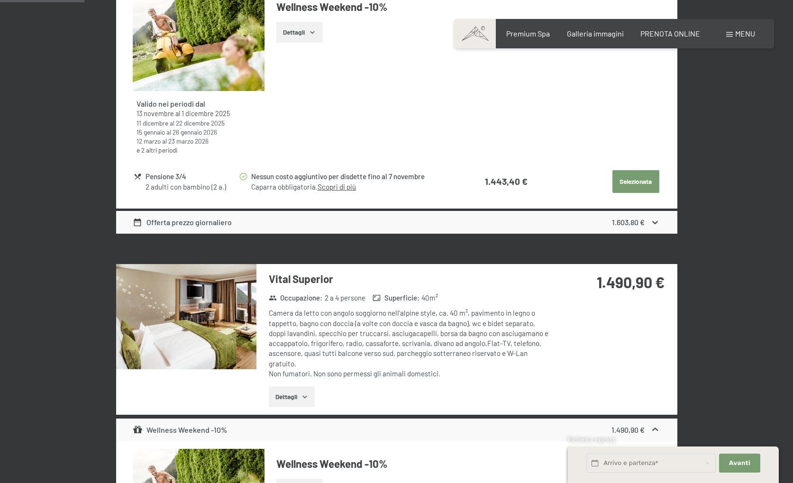
click at [627, 183] on button "Selezionata" at bounding box center [636, 181] width 47 height 23
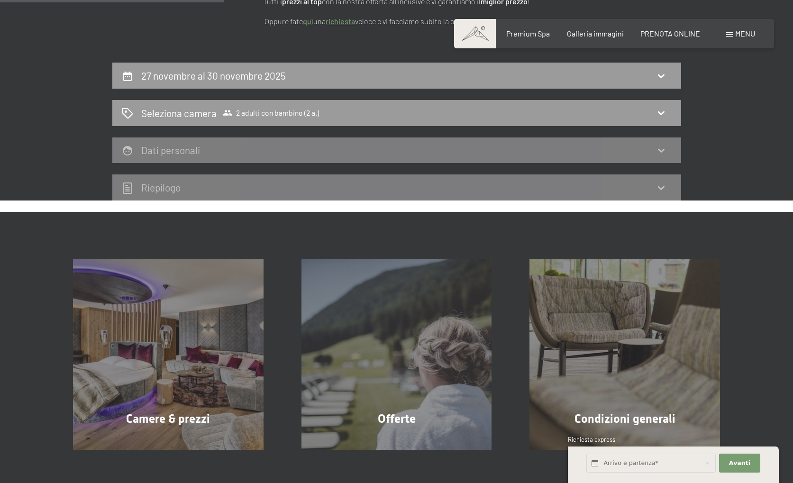
scroll to position [157, 0]
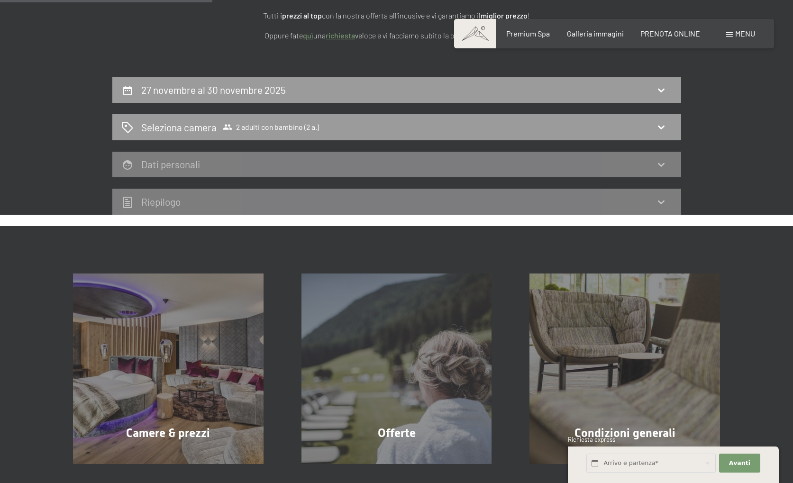
click at [673, 172] on div "Dati personali" at bounding box center [396, 165] width 569 height 26
click at [654, 166] on div "Dati personali" at bounding box center [397, 164] width 550 height 14
click at [661, 165] on icon at bounding box center [661, 164] width 11 height 11
click at [649, 132] on div "Seleziona camera 2 adulti con bambino (2 a.)" at bounding box center [397, 127] width 550 height 14
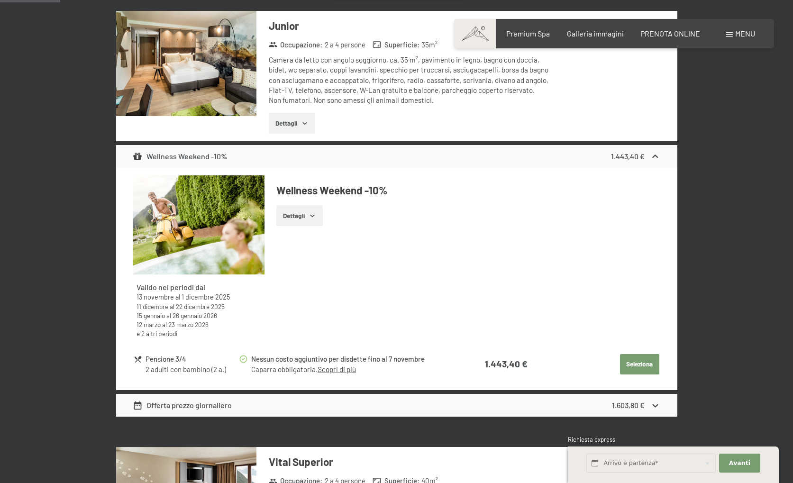
click at [638, 366] on button "Seleziona" at bounding box center [639, 364] width 39 height 21
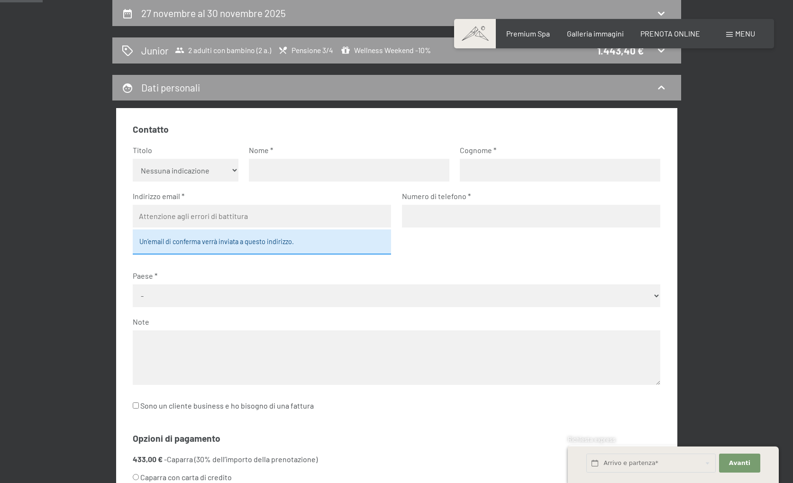
click at [196, 170] on select "Nessuna indicazione Sig.ra Sig." at bounding box center [186, 170] width 106 height 23
select select "f"
click at [133, 159] on select "Nessuna indicazione Sig.ra Sig." at bounding box center [186, 170] width 106 height 23
click at [284, 173] on input "text" at bounding box center [349, 170] width 201 height 23
type input "[PERSON_NAME]"
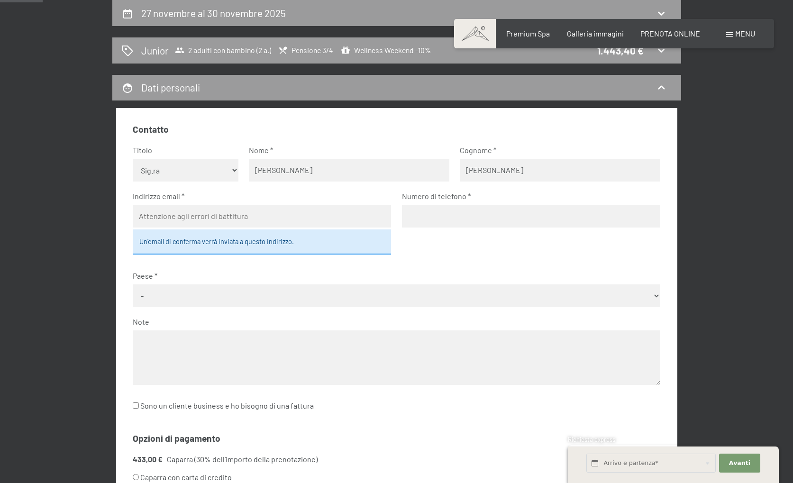
scroll to position [233, 0]
type input "[PERSON_NAME]"
click at [208, 179] on select "Nessuna indicazione Sig.ra Sig." at bounding box center [186, 170] width 106 height 23
select select "m"
click at [133, 159] on select "Nessuna indicazione Sig.ra Sig." at bounding box center [186, 170] width 106 height 23
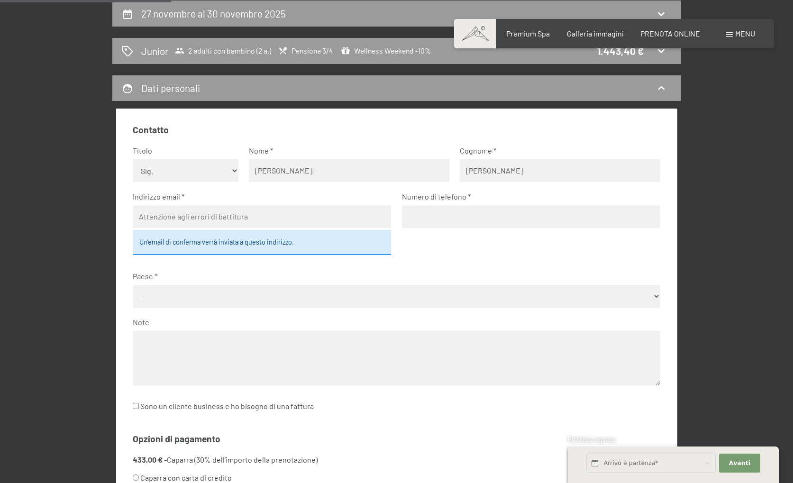
drag, startPoint x: 292, startPoint y: 171, endPoint x: 221, endPoint y: 173, distance: 71.1
click at [221, 173] on fieldset "Contatto Titolo Nessuna indicazione Sig.ra Sig. Nome [PERSON_NAME] [PERSON_NAME…" at bounding box center [397, 274] width 528 height 301
type input "[PERSON_NAME]"
type input "[EMAIL_ADDRESS][PERSON_NAME][DOMAIN_NAME]"
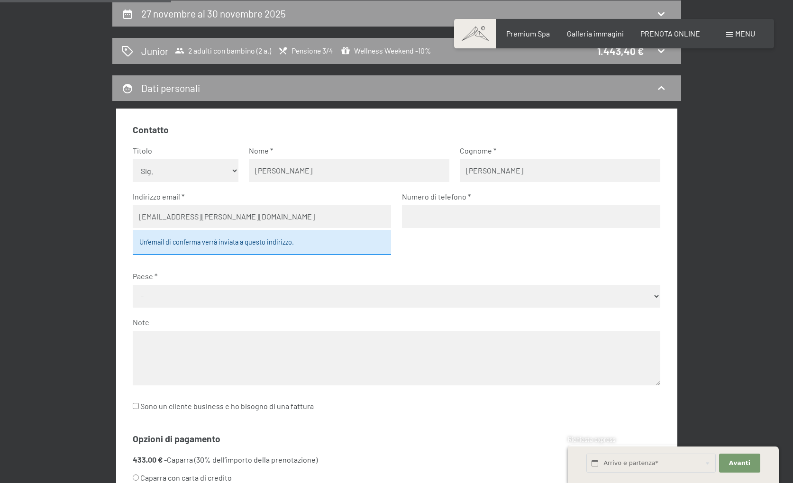
click at [471, 217] on input "tel" at bounding box center [531, 216] width 258 height 23
type input "3483289685"
click at [392, 292] on select "- [GEOGRAPHIC_DATA] [GEOGRAPHIC_DATA] [GEOGRAPHIC_DATA] [GEOGRAPHIC_DATA] [GEOG…" at bounding box center [397, 296] width 528 height 23
select select "ITA"
click at [133, 285] on select "- [GEOGRAPHIC_DATA] [GEOGRAPHIC_DATA] [GEOGRAPHIC_DATA] [GEOGRAPHIC_DATA] [GEOG…" at bounding box center [397, 296] width 528 height 23
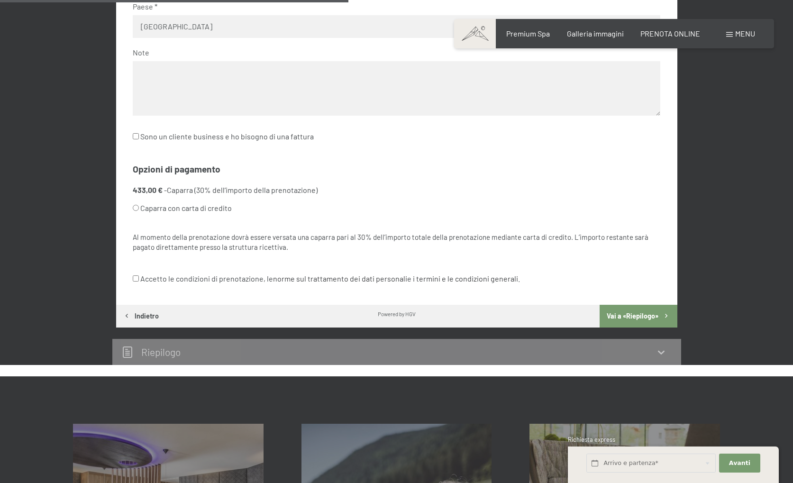
scroll to position [537, 0]
